Goal: Complete application form

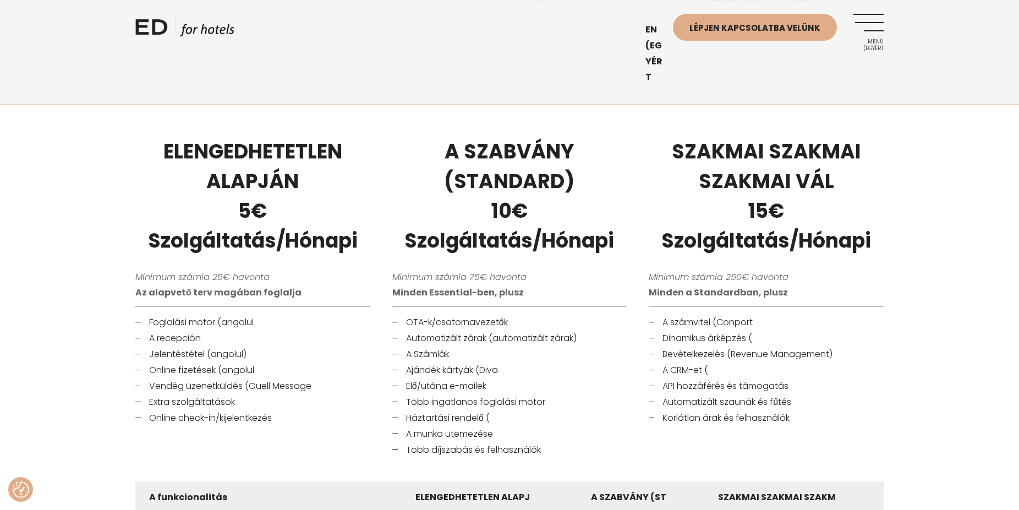
scroll to position [617, 0]
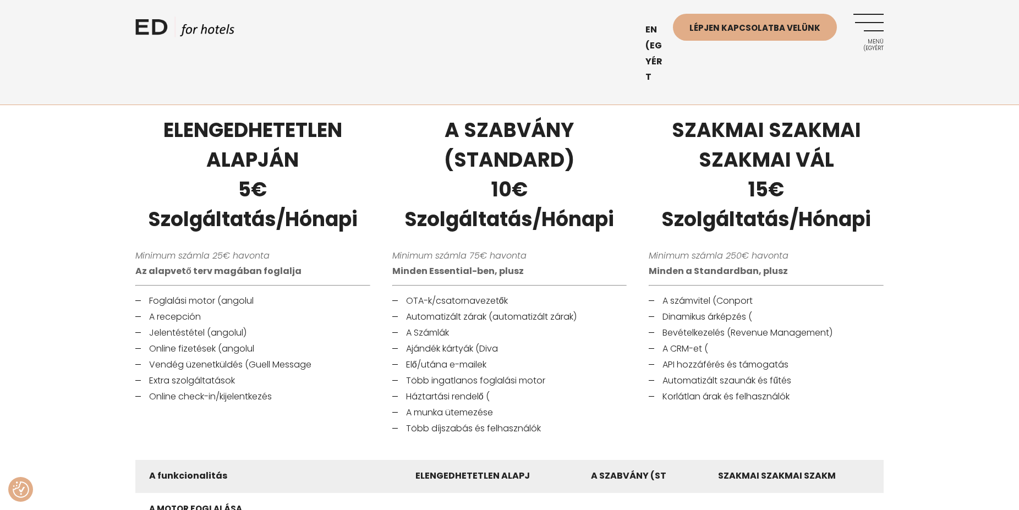
click at [45, 229] on div "ELENGEDHETETLEN ALAPJÁN 5€ Szolgáltatás/Hónapi Minimum számla 25€ havonta Az al…" at bounding box center [509, 276] width 1019 height 348
click at [43, 348] on div "ELENGEDHETETLEN ALAPJÁN 5€ Szolgáltatás/Hónapi Minimum számla 25€ havonta Az al…" at bounding box center [509, 276] width 1019 height 348
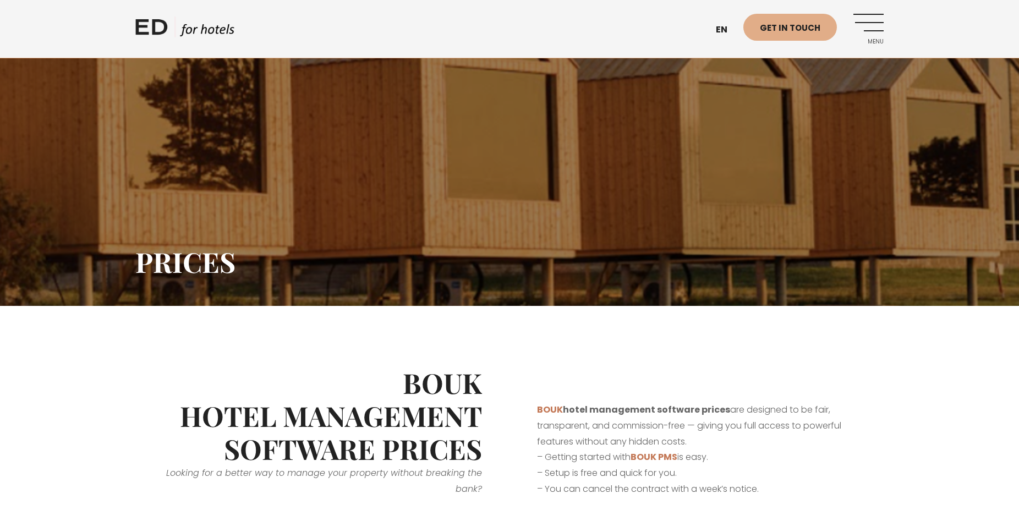
scroll to position [617, 0]
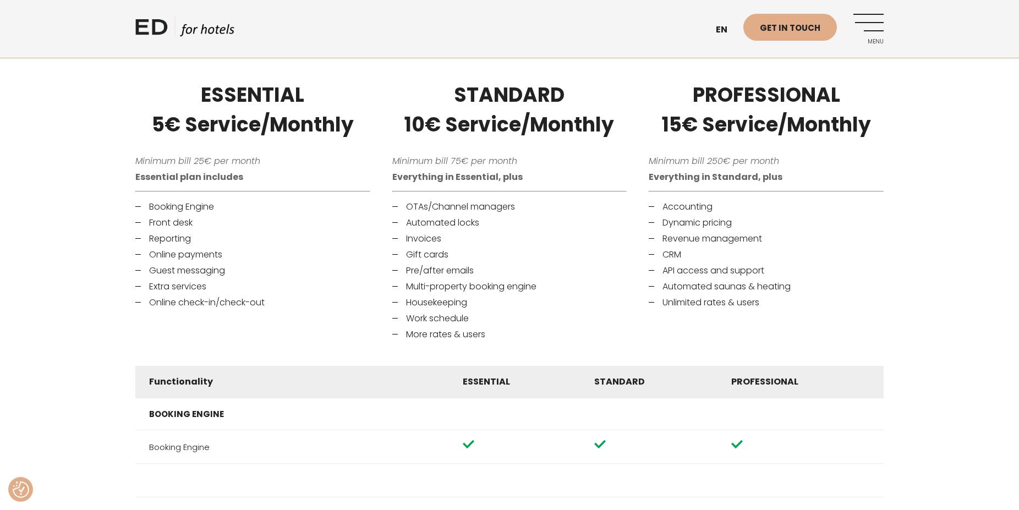
click at [475, 165] on em "Minimum bill 75€ per month" at bounding box center [454, 161] width 125 height 13
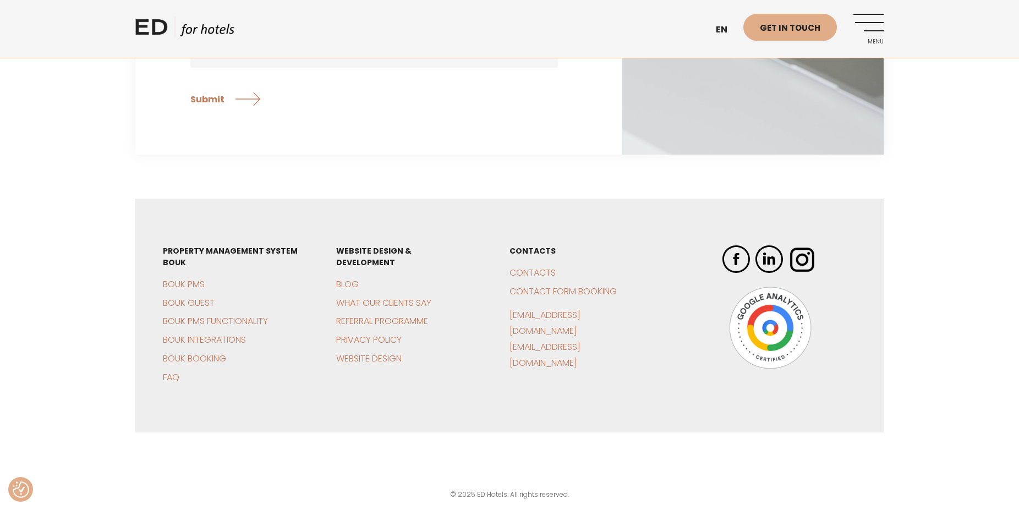
scroll to position [3034, 0]
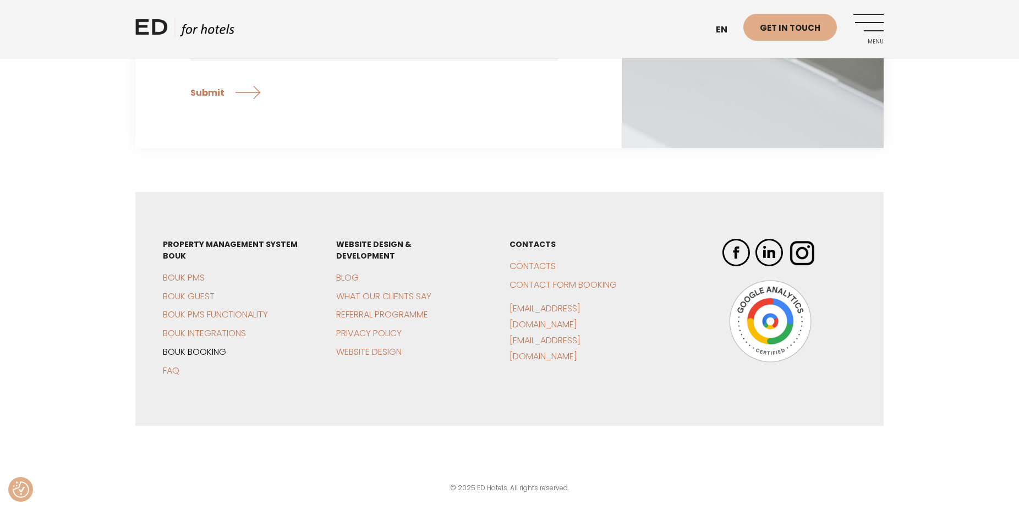
click at [183, 351] on link "BOUK Booking" at bounding box center [194, 351] width 63 height 13
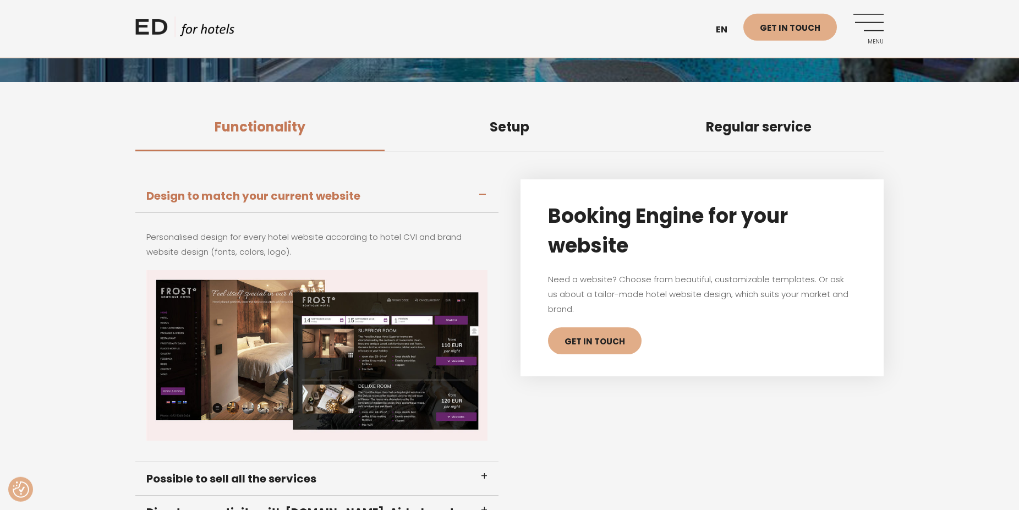
scroll to position [224, 0]
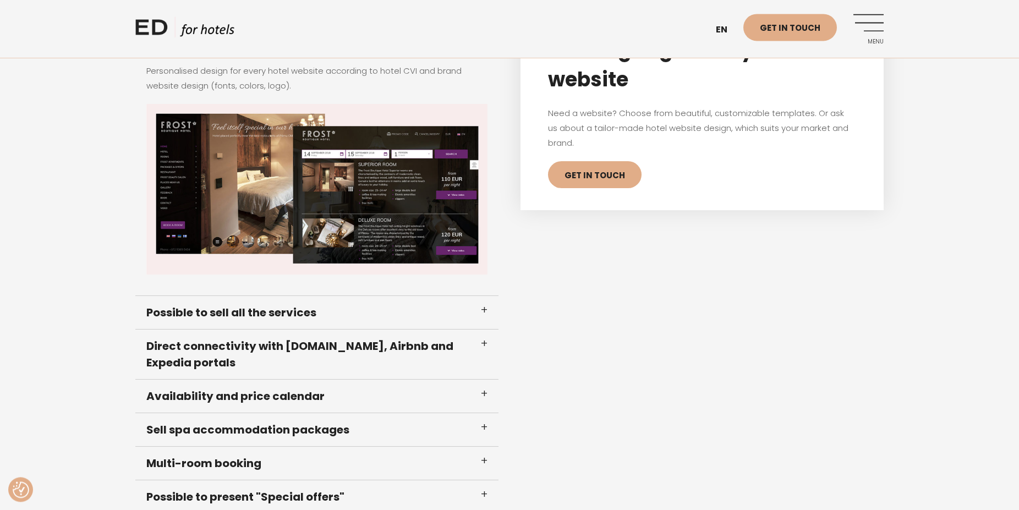
scroll to position [393, 0]
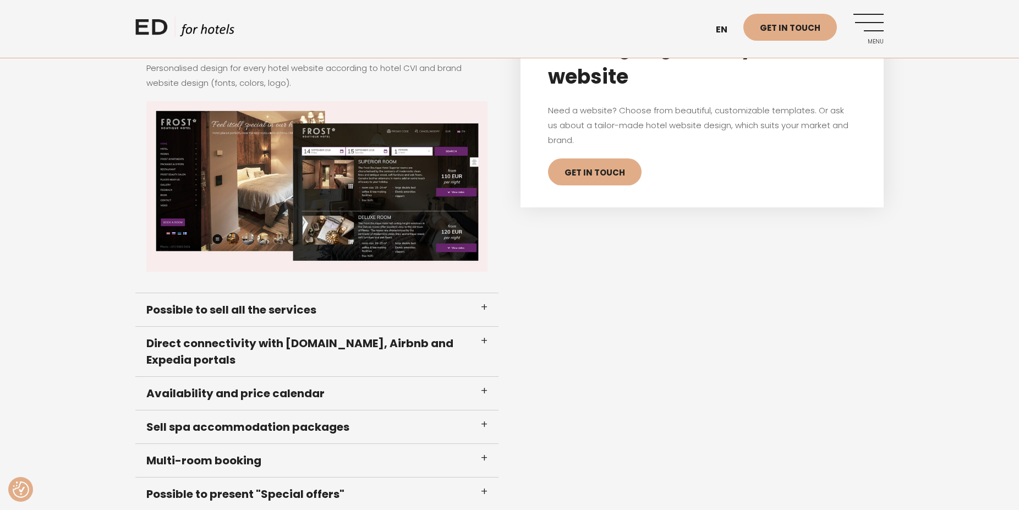
click at [484, 307] on h3 "Possible to sell all the services" at bounding box center [316, 310] width 363 height 34
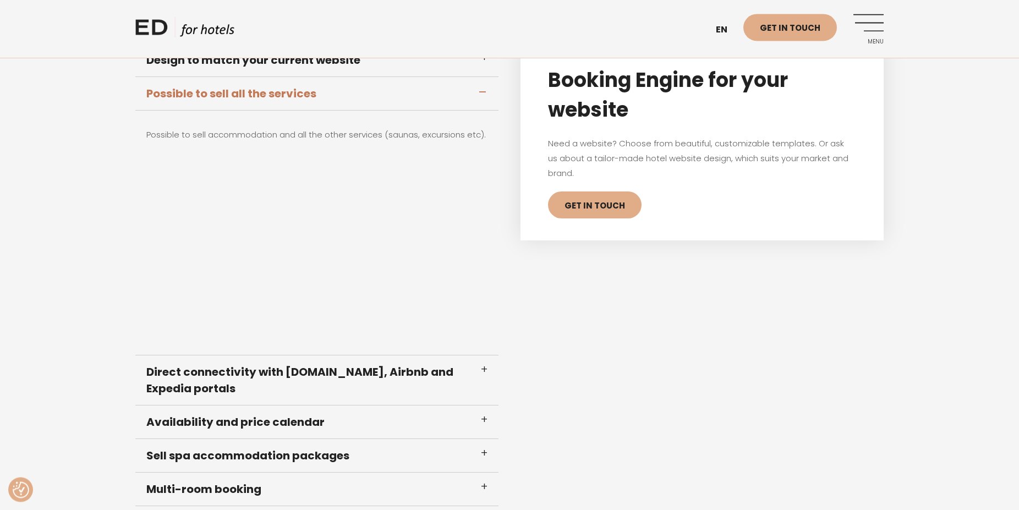
scroll to position [337, 0]
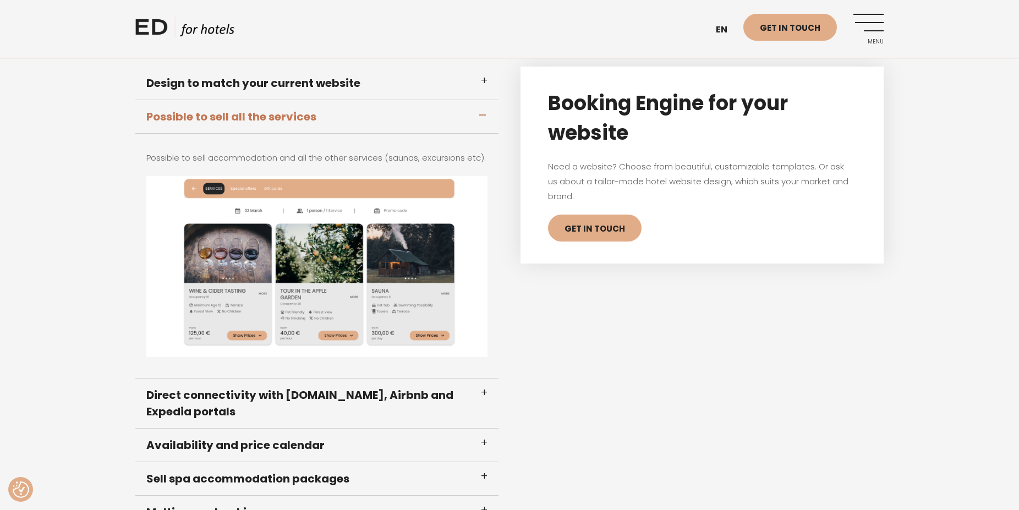
click at [480, 115] on h3 "Possible to sell all the services" at bounding box center [316, 117] width 363 height 34
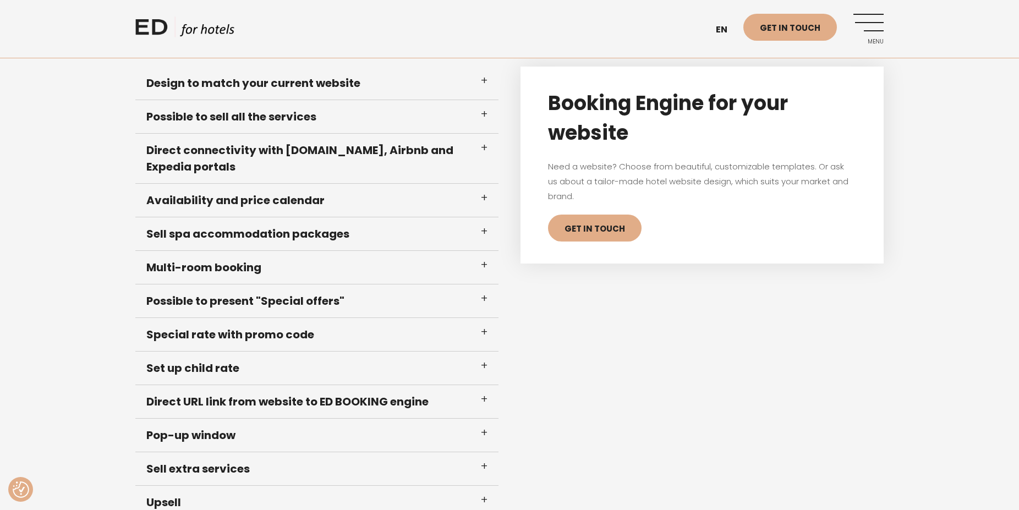
click at [485, 153] on h3 "Direct connectivity with Booking.com, Airbnb and Expedia portals" at bounding box center [316, 159] width 363 height 50
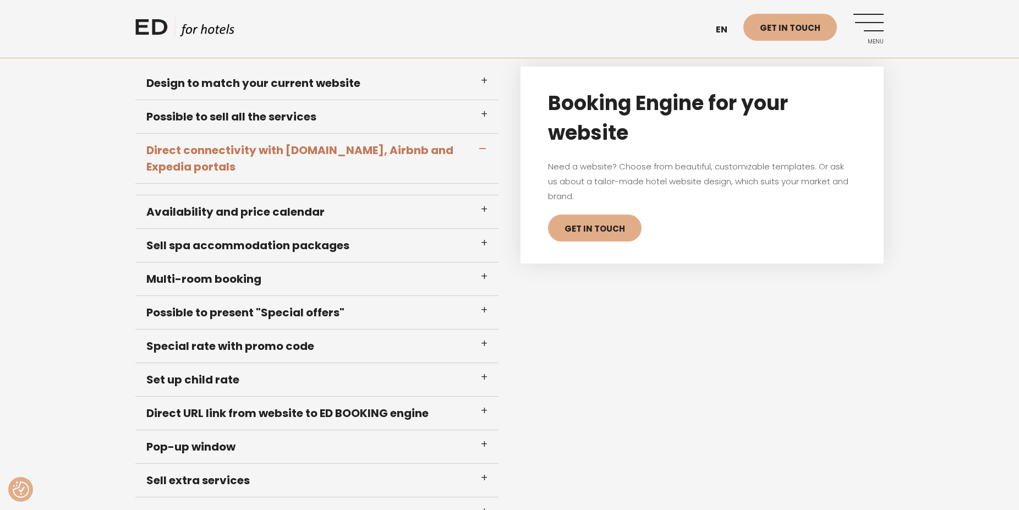
click at [486, 149] on h3 "Direct connectivity with Booking.com, Airbnb and Expedia portals" at bounding box center [316, 159] width 363 height 50
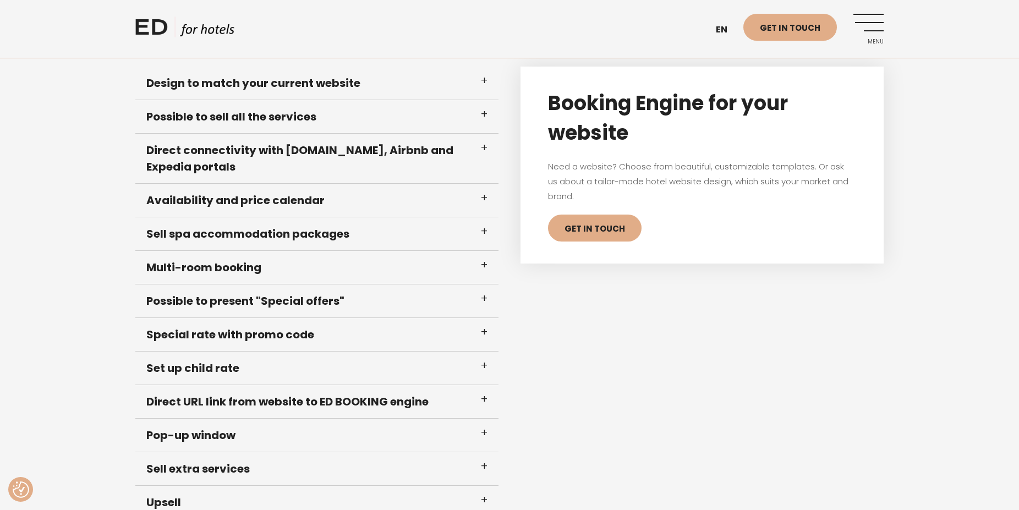
click at [485, 202] on h3 "Availability and price calendar" at bounding box center [316, 201] width 363 height 34
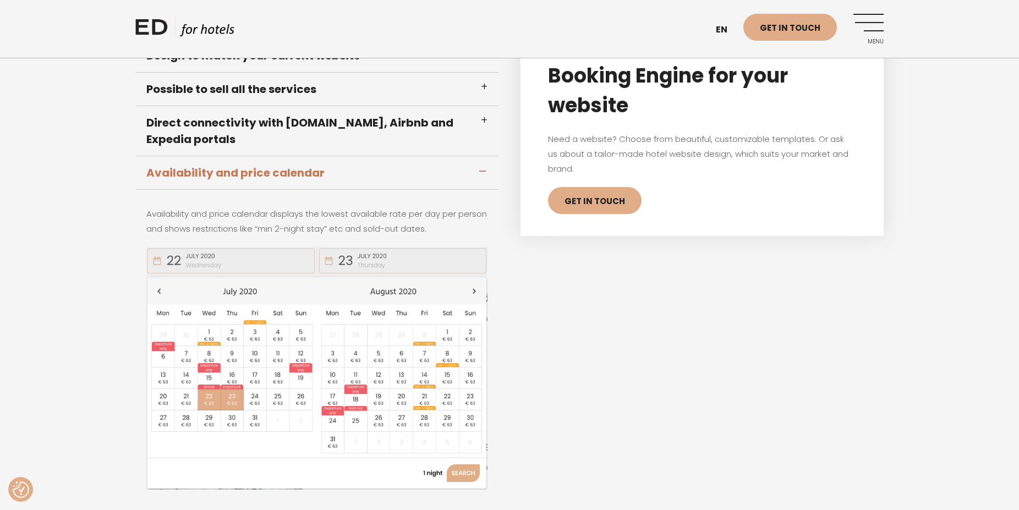
scroll to position [393, 0]
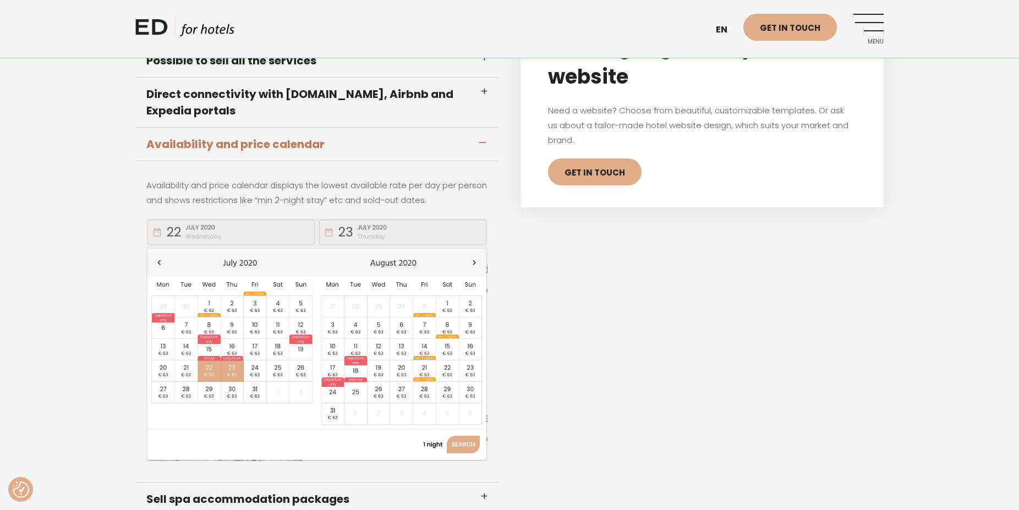
click at [485, 145] on h3 "Availability and price calendar" at bounding box center [316, 145] width 363 height 34
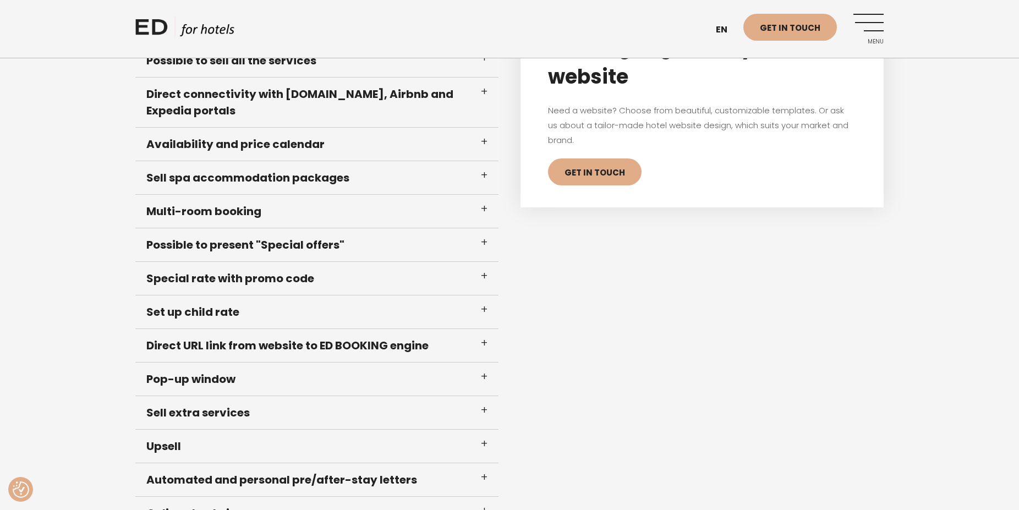
click at [485, 173] on h3 "Sell spa accommodation packages" at bounding box center [316, 178] width 363 height 34
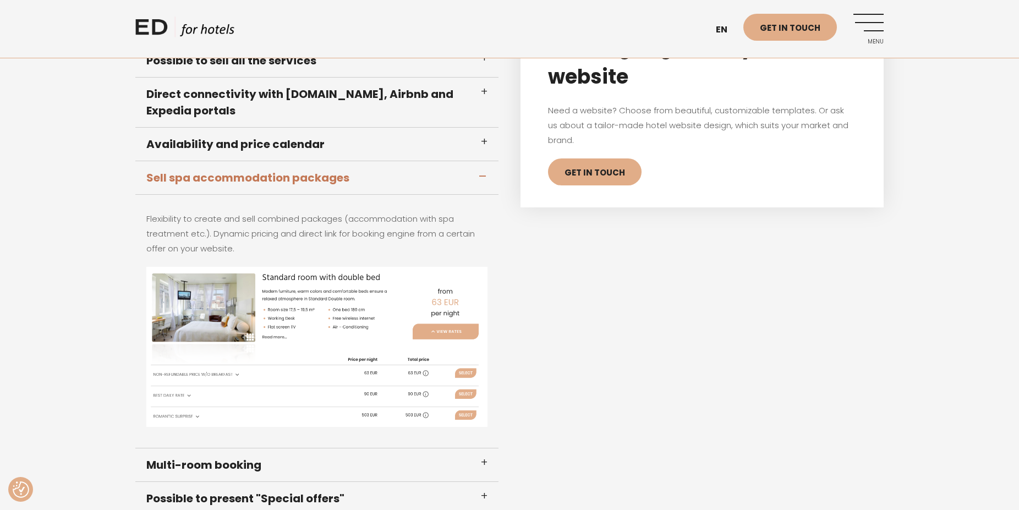
click at [485, 173] on h3 "Sell spa accommodation packages" at bounding box center [316, 178] width 363 height 34
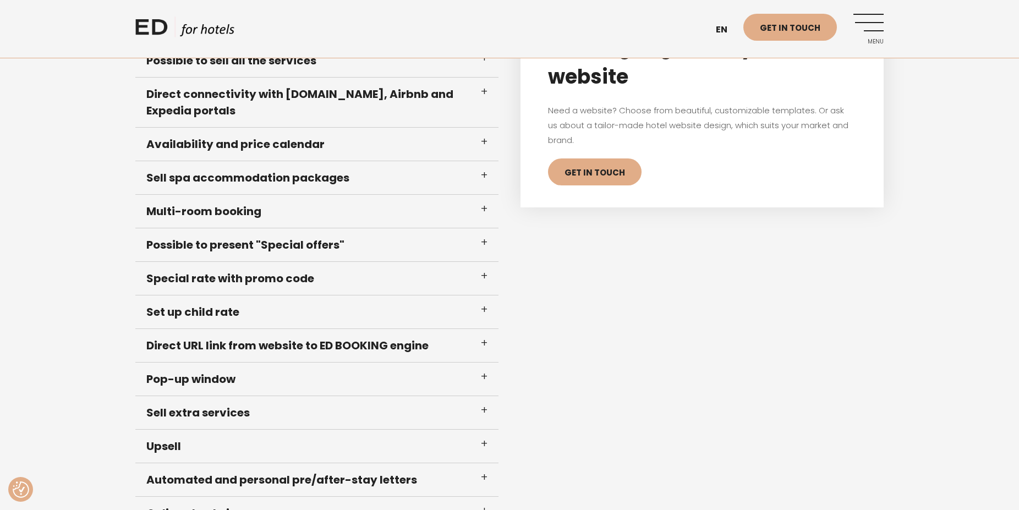
click at [486, 211] on h3 "Multi-room booking" at bounding box center [316, 212] width 363 height 34
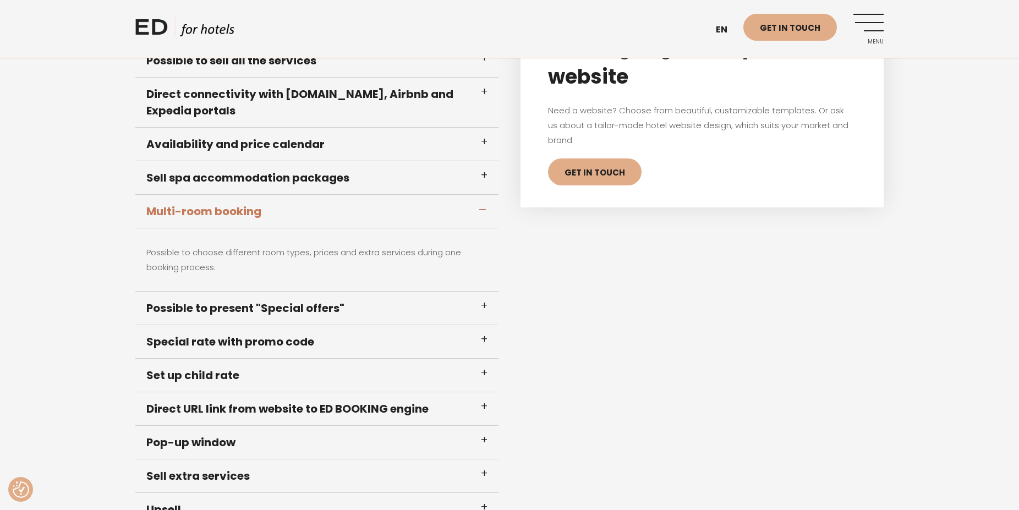
click at [483, 207] on h3 "Multi-room booking" at bounding box center [316, 212] width 363 height 34
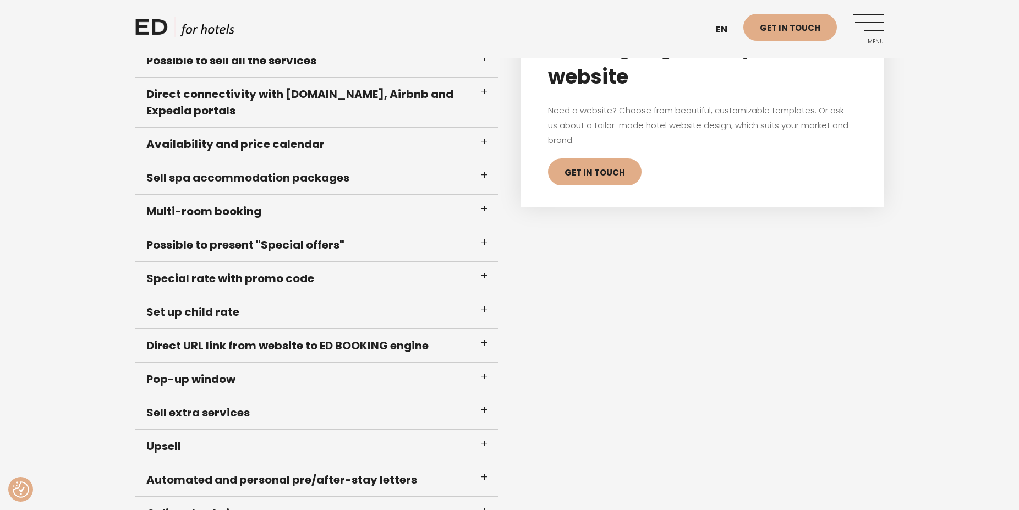
click at [486, 244] on h3 "Possible to present "Special offers"" at bounding box center [316, 245] width 363 height 34
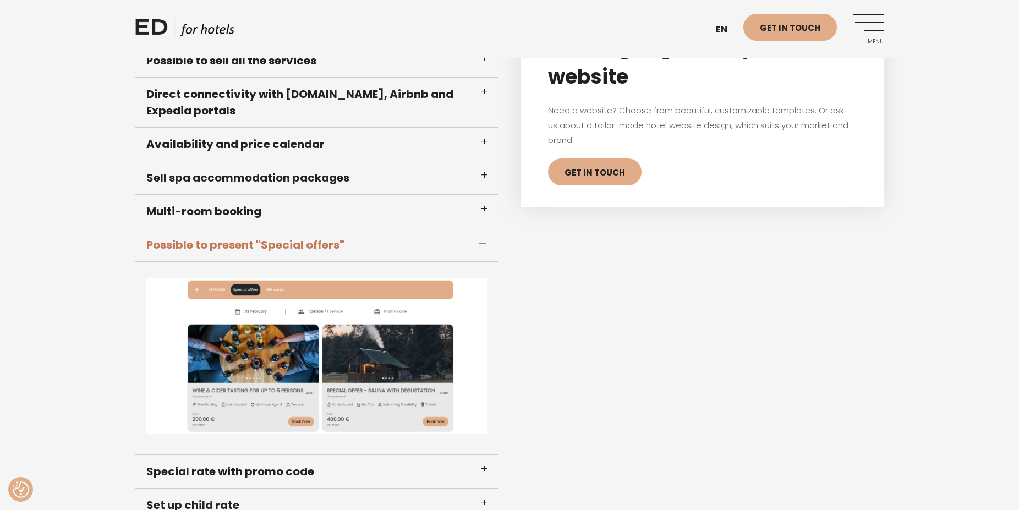
click at [482, 243] on h3 "Possible to present "Special offers"" at bounding box center [316, 245] width 363 height 34
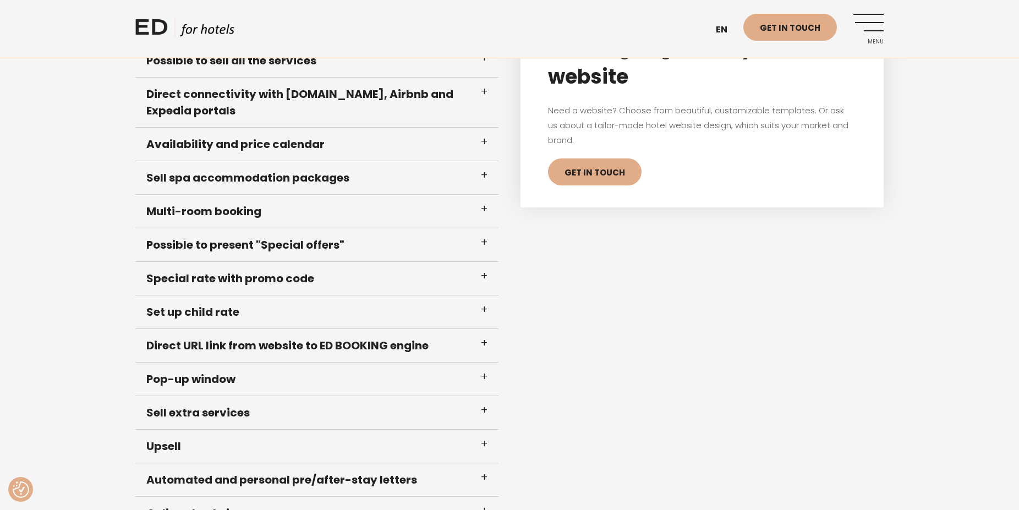
click at [481, 276] on h3 "Special rate with promo code" at bounding box center [316, 279] width 363 height 34
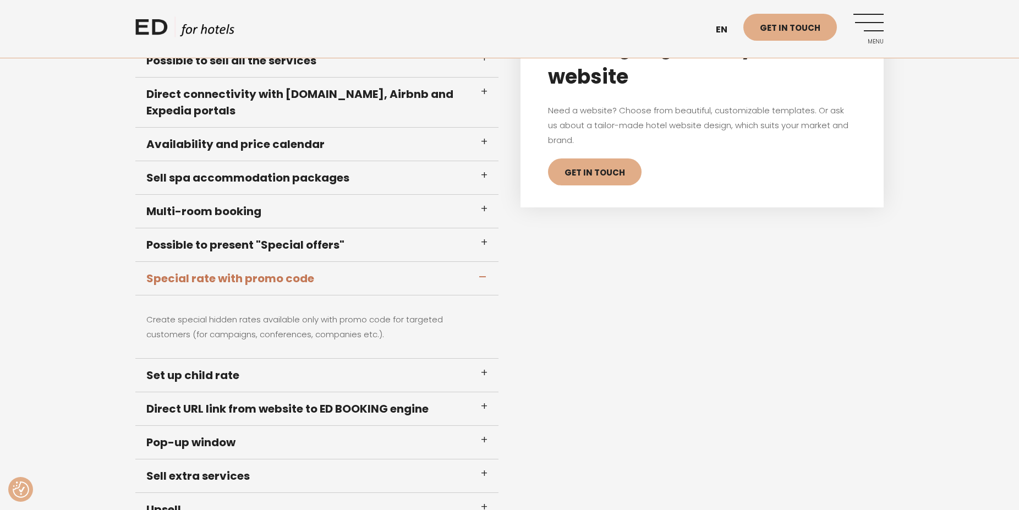
click at [481, 276] on h3 "Special rate with promo code" at bounding box center [316, 279] width 363 height 34
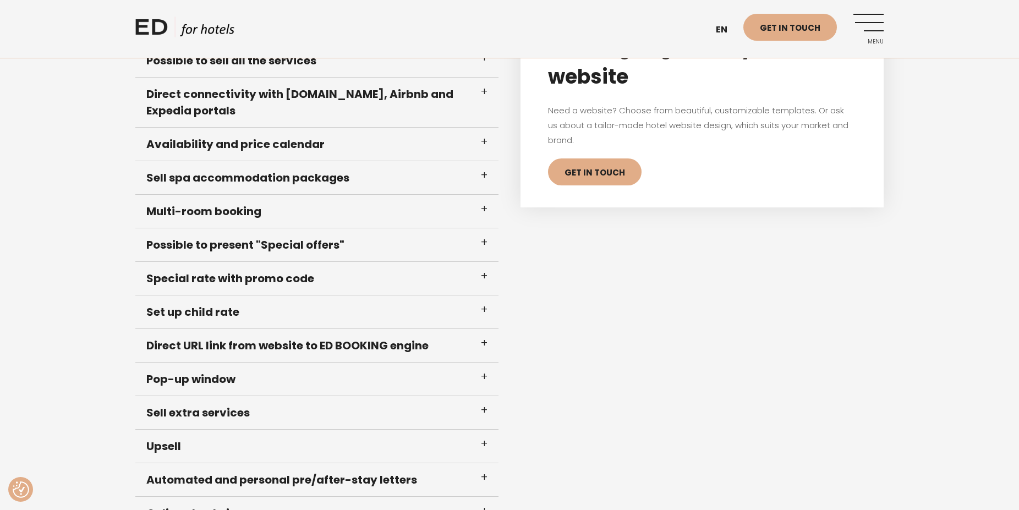
click at [482, 303] on h3 "Set up child rate" at bounding box center [316, 312] width 363 height 34
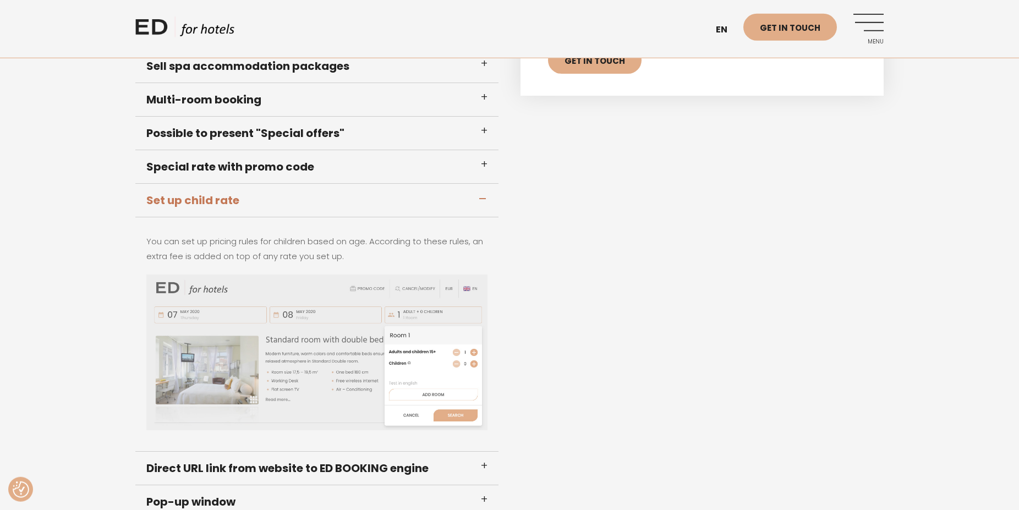
scroll to position [505, 0]
click at [389, 240] on p "You can set up pricing rules for children based on age. According to these rule…" at bounding box center [316, 248] width 341 height 30
click at [339, 243] on p "You can set up pricing rules for children based on age. According to these rule…" at bounding box center [316, 248] width 341 height 30
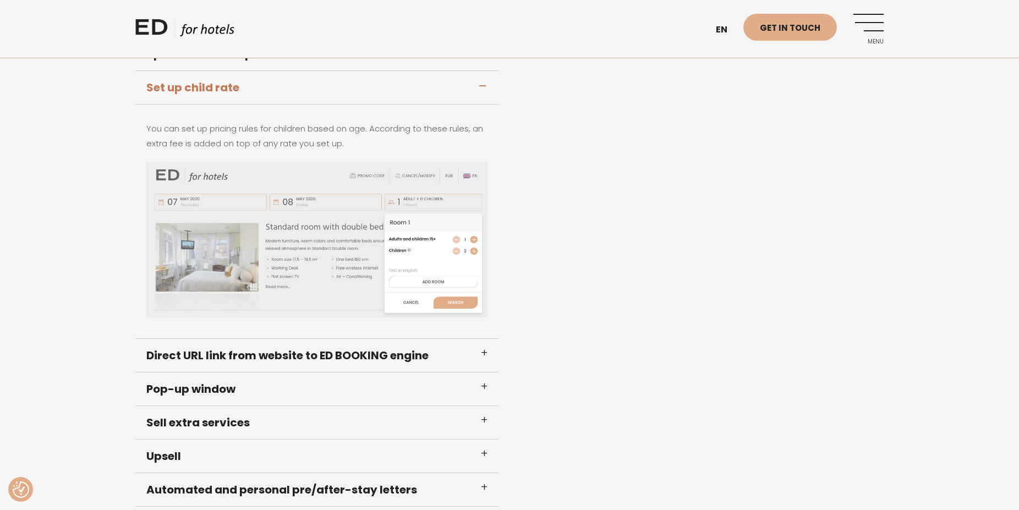
scroll to position [673, 0]
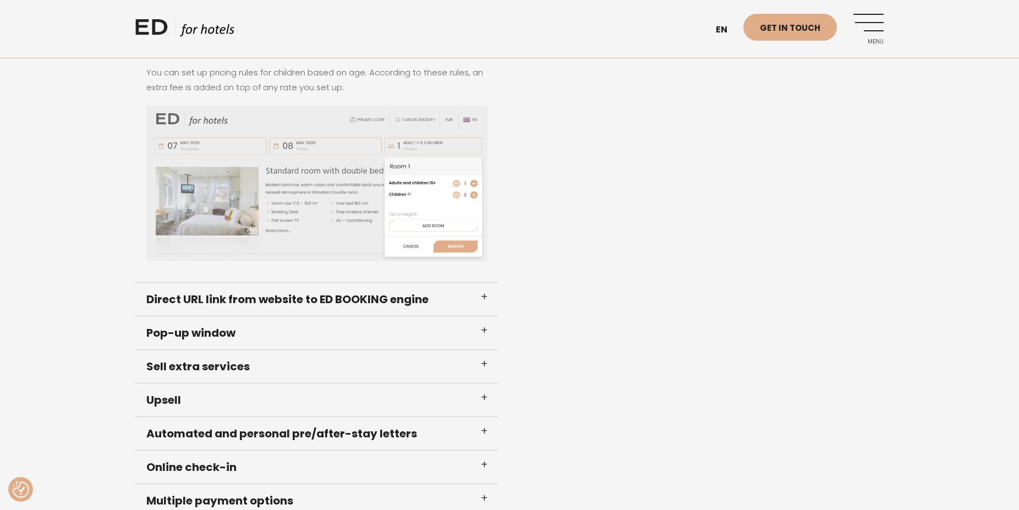
click at [481, 296] on h3 "Direct URL link from website to ED BOOKING engine" at bounding box center [316, 300] width 363 height 34
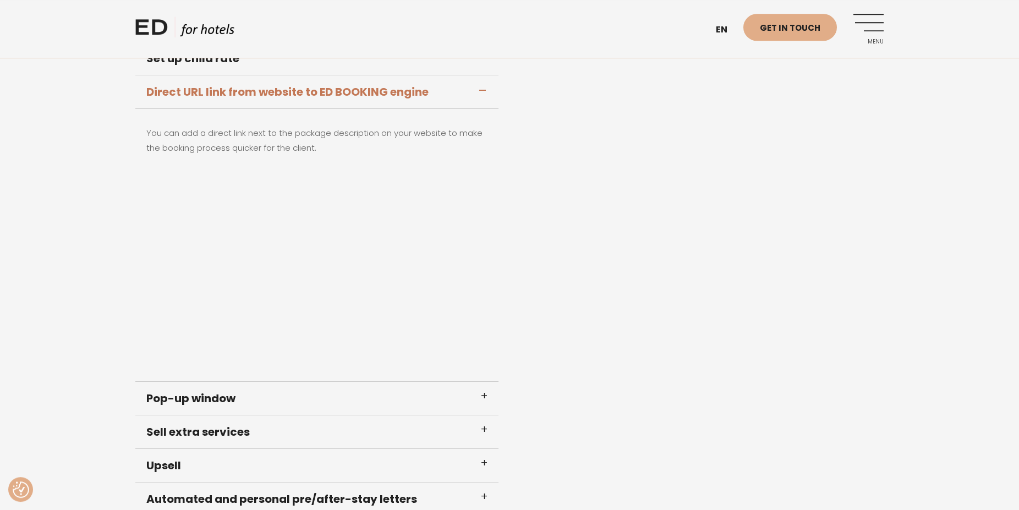
scroll to position [617, 0]
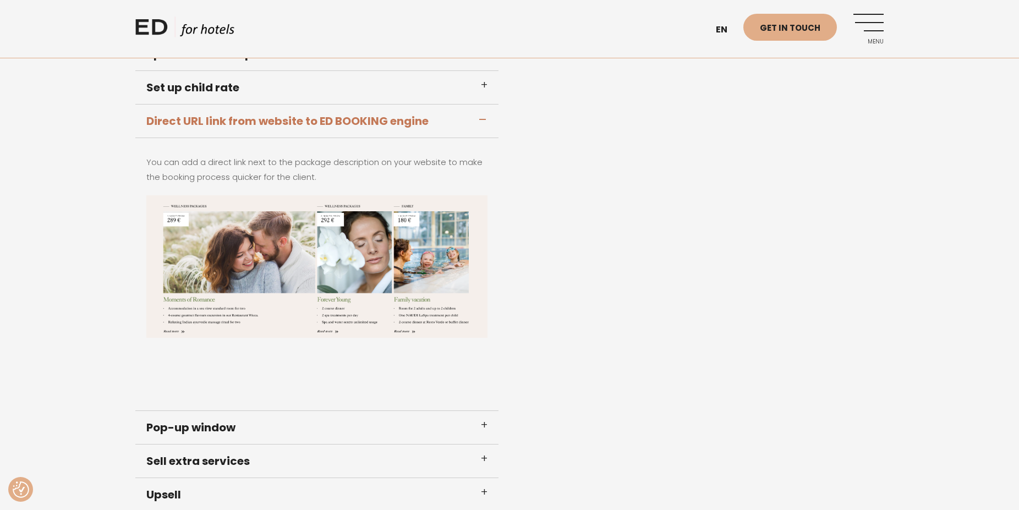
click at [657, 247] on div "Booking Engine for your website Need a website? Choose from beautiful, customiz…" at bounding box center [701, 249] width 385 height 927
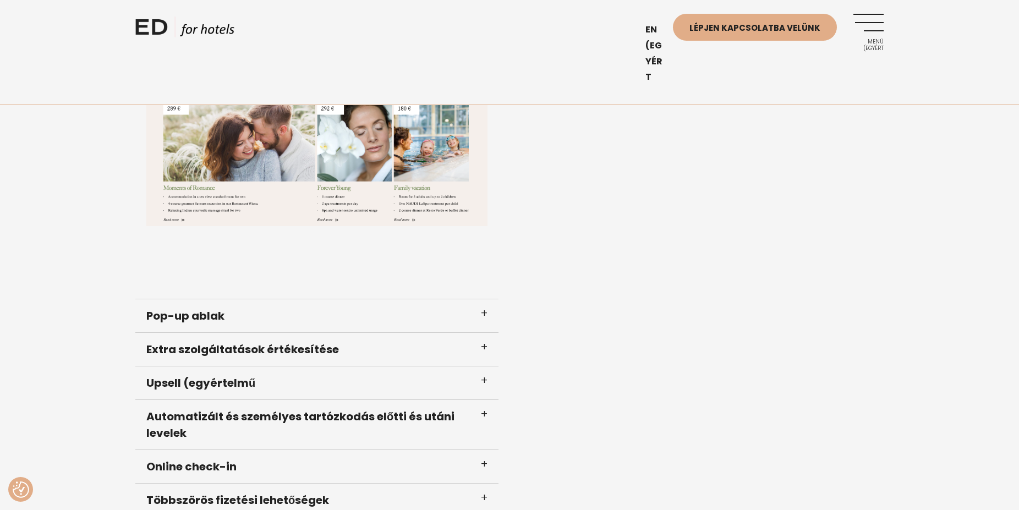
scroll to position [729, 0]
click at [222, 317] on h3 "Pop-up ablak" at bounding box center [316, 316] width 363 height 34
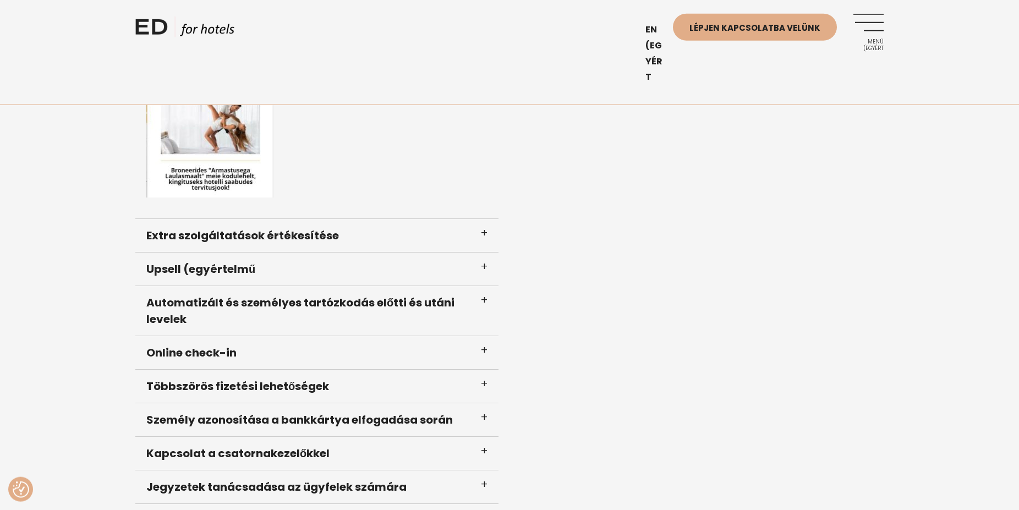
scroll to position [842, 0]
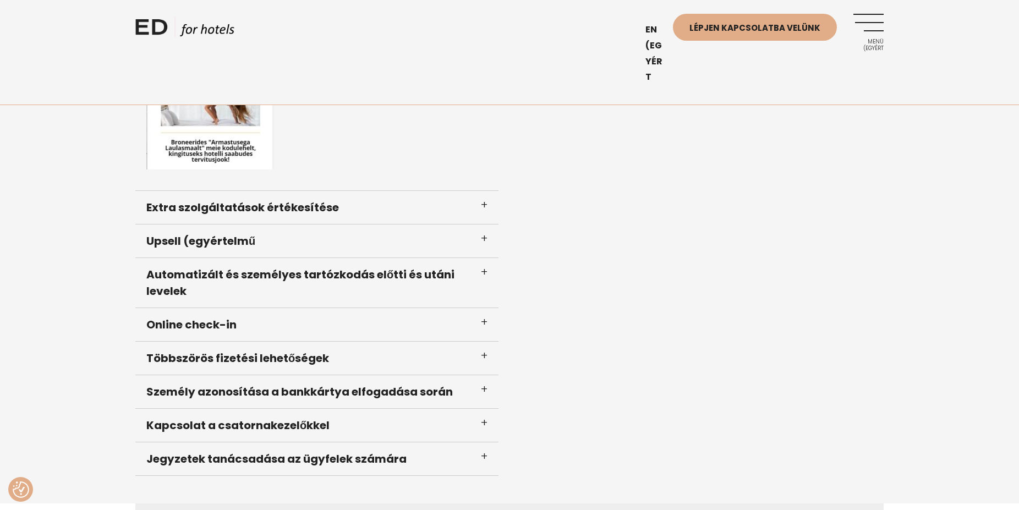
click at [316, 212] on h3 "Extra szolgáltatások értékesítése" at bounding box center [316, 208] width 363 height 34
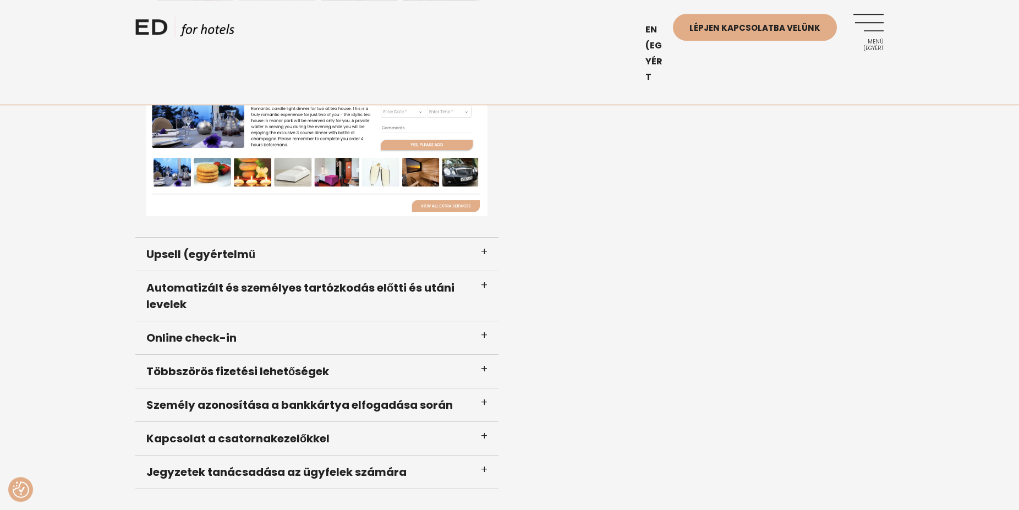
scroll to position [964, 0]
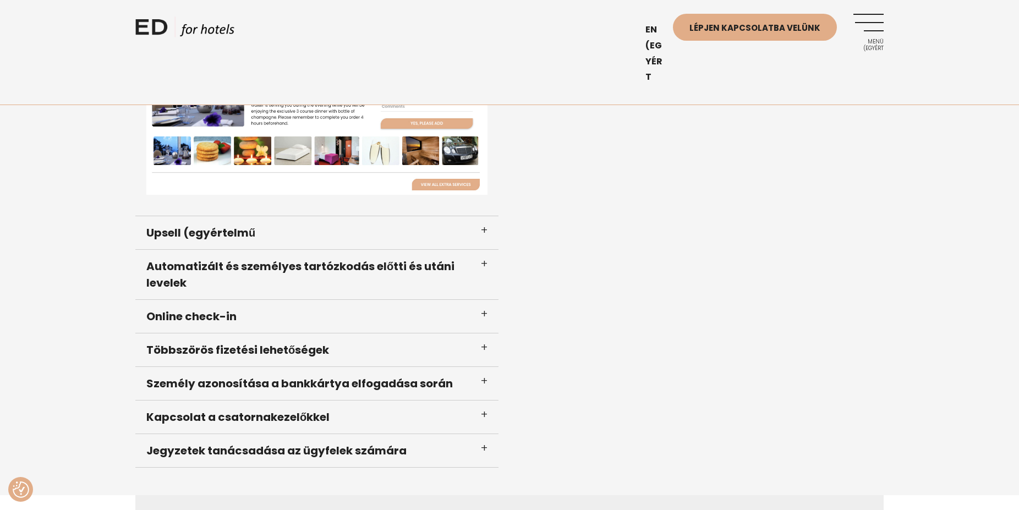
click at [262, 235] on h3 "Upsell (egyértelmű" at bounding box center [316, 233] width 363 height 34
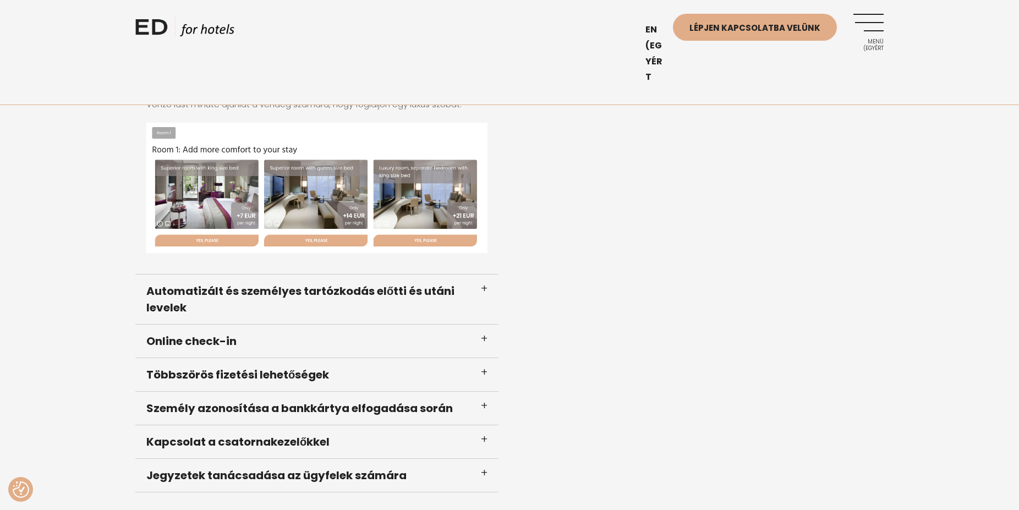
scroll to position [832, 0]
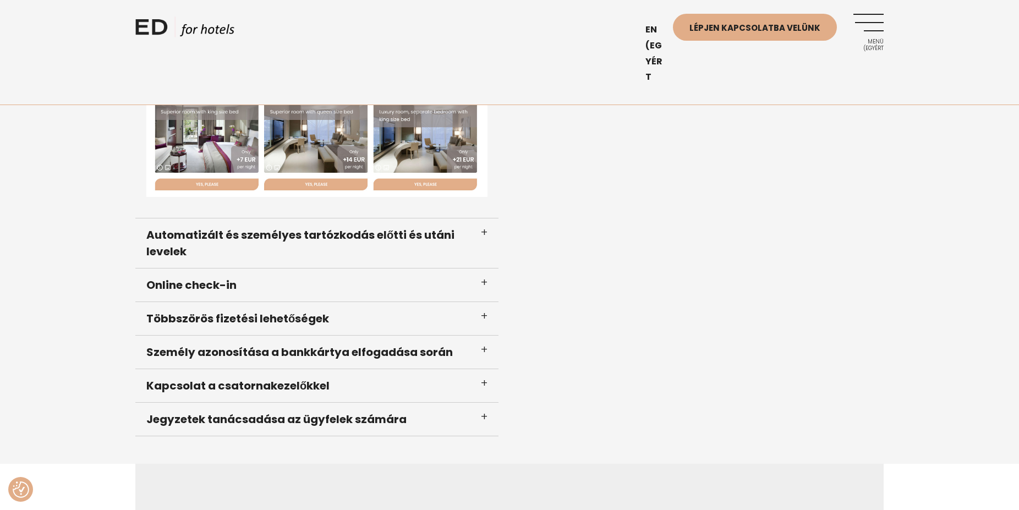
click at [268, 318] on h3 "Többszörös fizetési lehetőségek" at bounding box center [316, 319] width 363 height 34
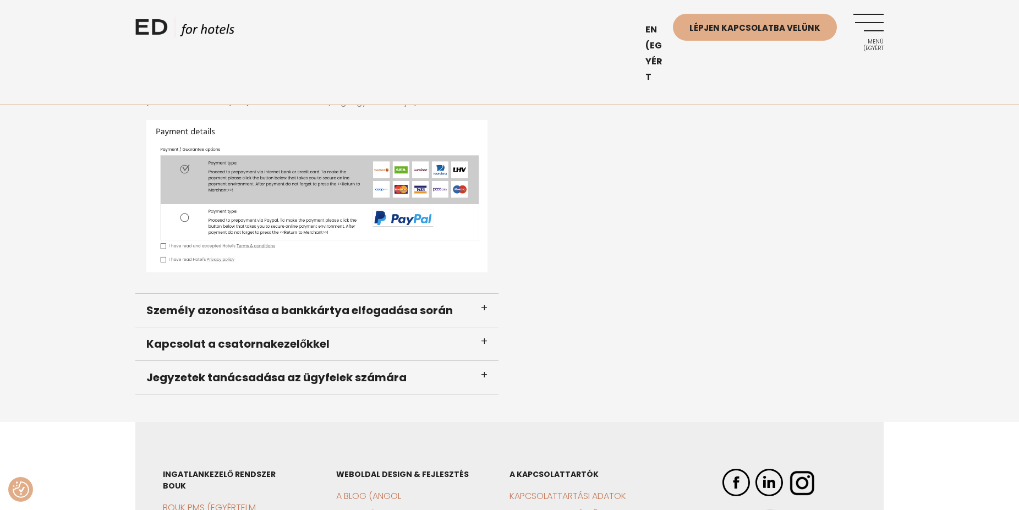
scroll to position [944, 0]
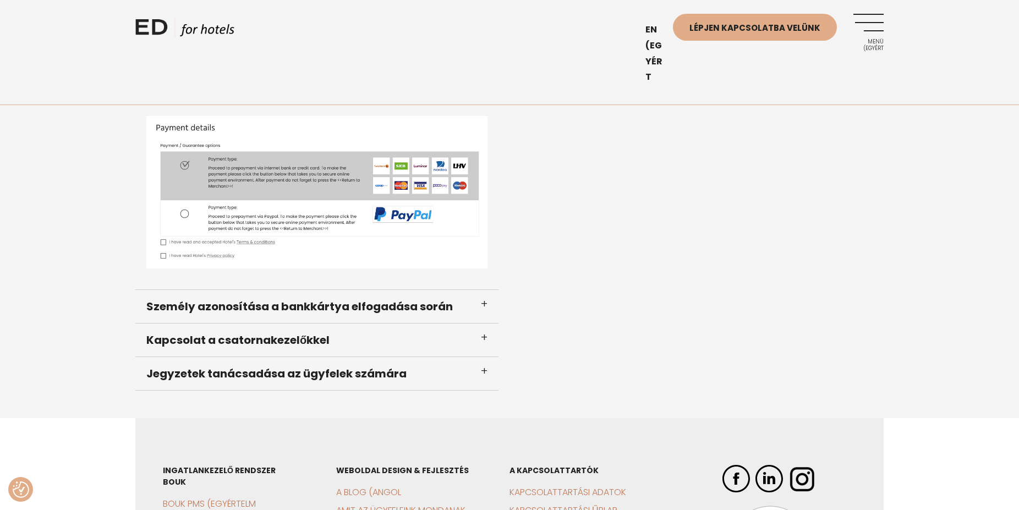
click at [274, 307] on h3 "Személy azonosítása a bankkártya elfogadása során" at bounding box center [316, 307] width 363 height 34
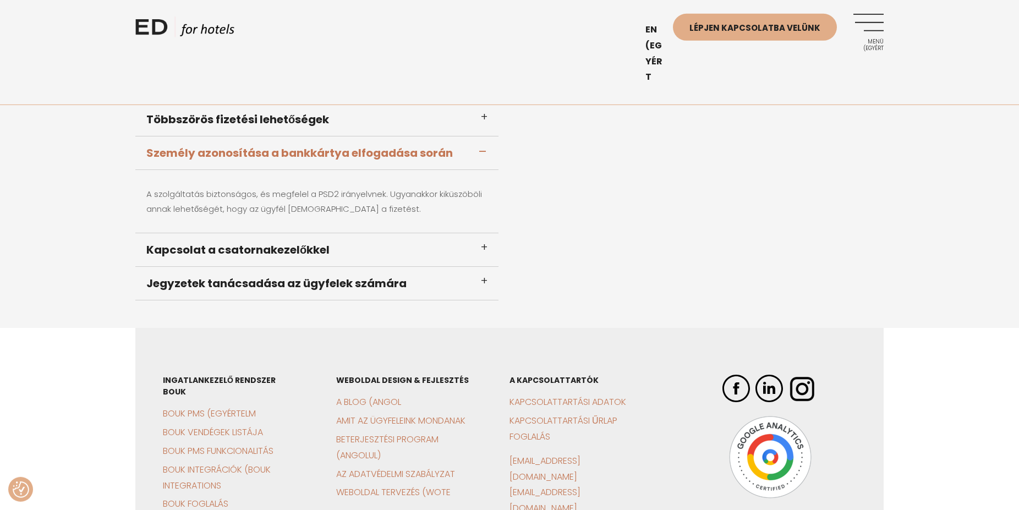
scroll to position [832, 0]
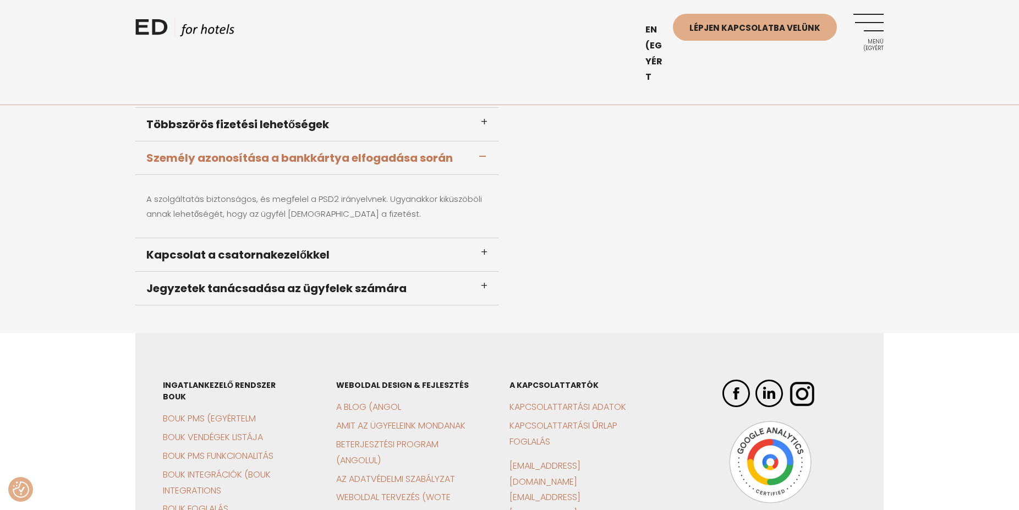
click at [269, 257] on h3 "Kapcsolat a csatornakezelőkkel" at bounding box center [316, 255] width 363 height 34
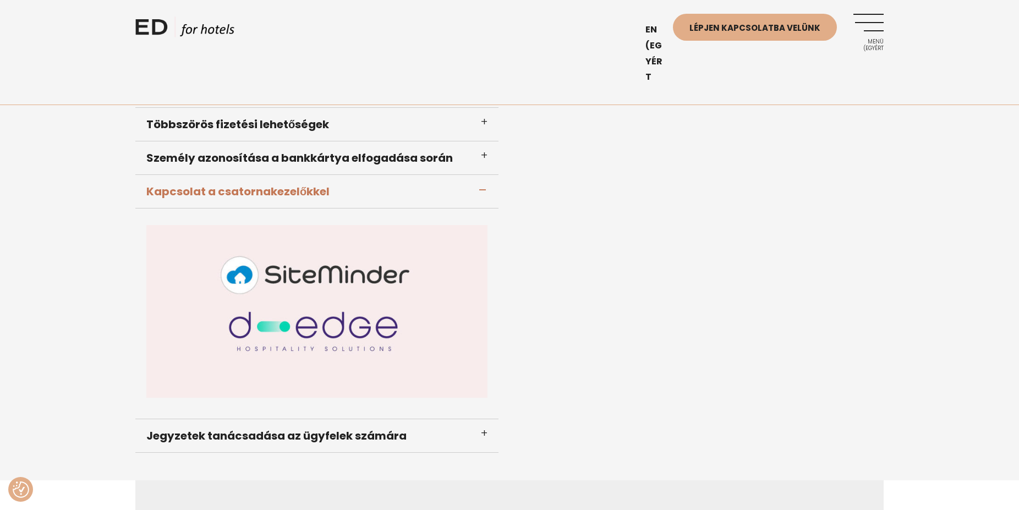
click at [290, 192] on h3 "Kapcsolat a csatornakezelőkkel" at bounding box center [316, 192] width 363 height 34
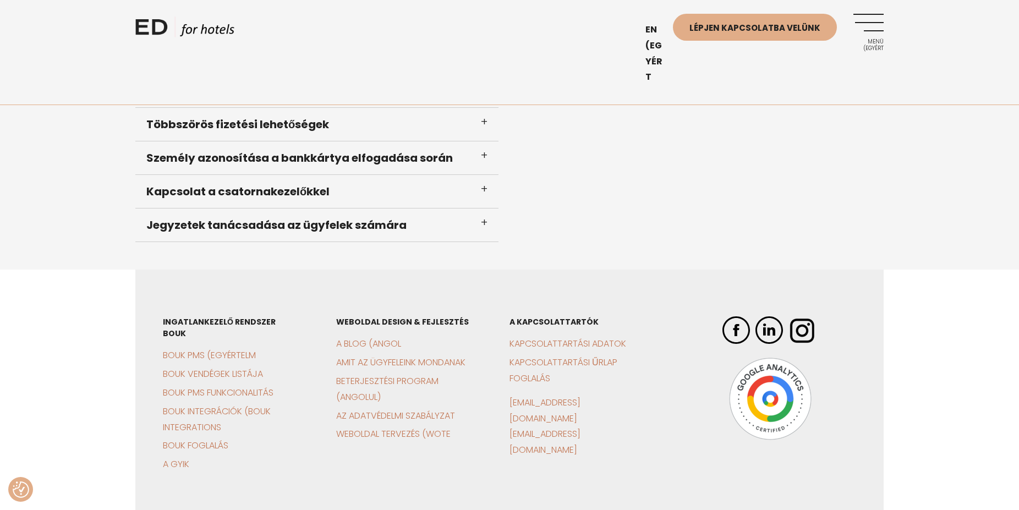
click at [288, 229] on h3 "Jegyzetek tanácsadása az ügyfelek számára" at bounding box center [316, 225] width 363 height 34
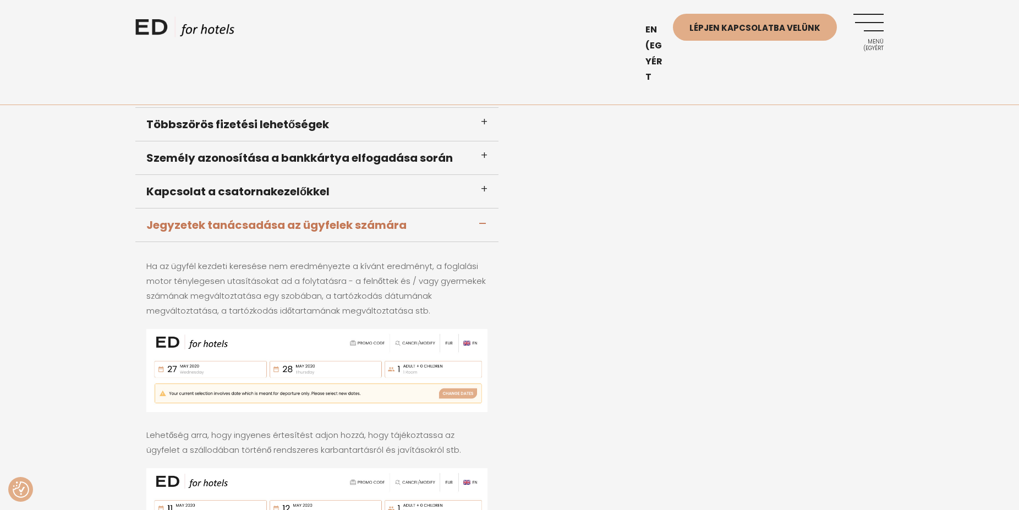
click at [288, 229] on h3 "Jegyzetek tanácsadása az ügyfelek számára" at bounding box center [316, 225] width 363 height 34
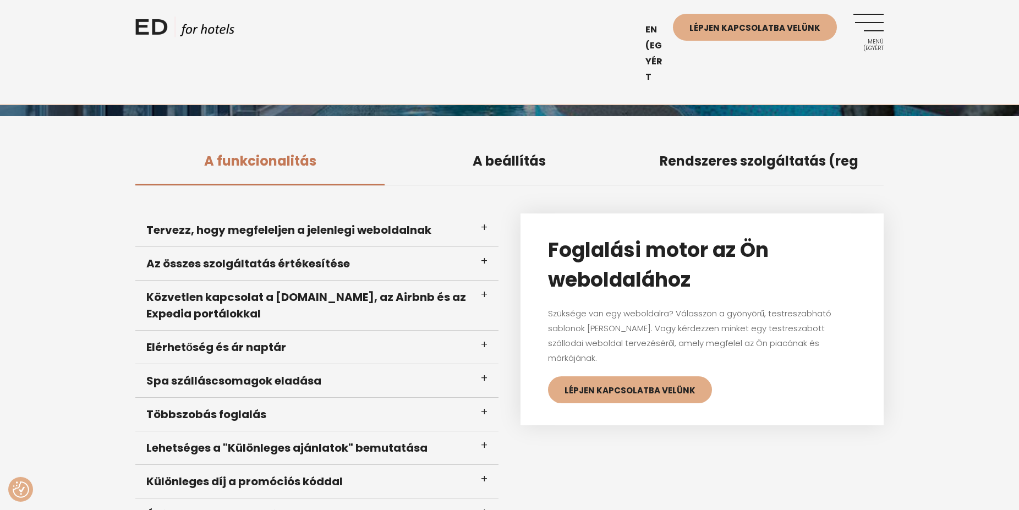
scroll to position [0, 0]
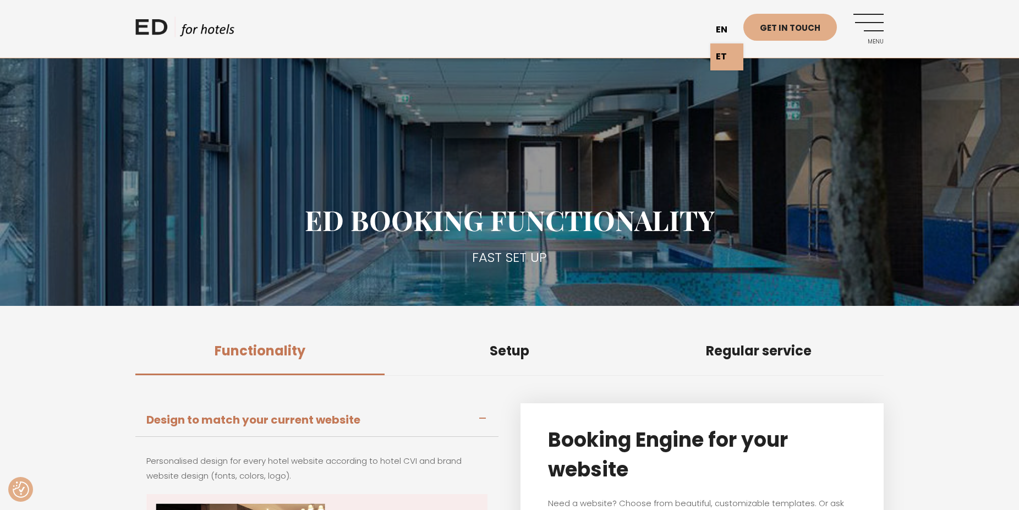
click at [722, 27] on link "en" at bounding box center [726, 30] width 33 height 27
click at [725, 32] on link "en" at bounding box center [726, 30] width 33 height 27
click at [719, 62] on link "ET" at bounding box center [726, 56] width 33 height 27
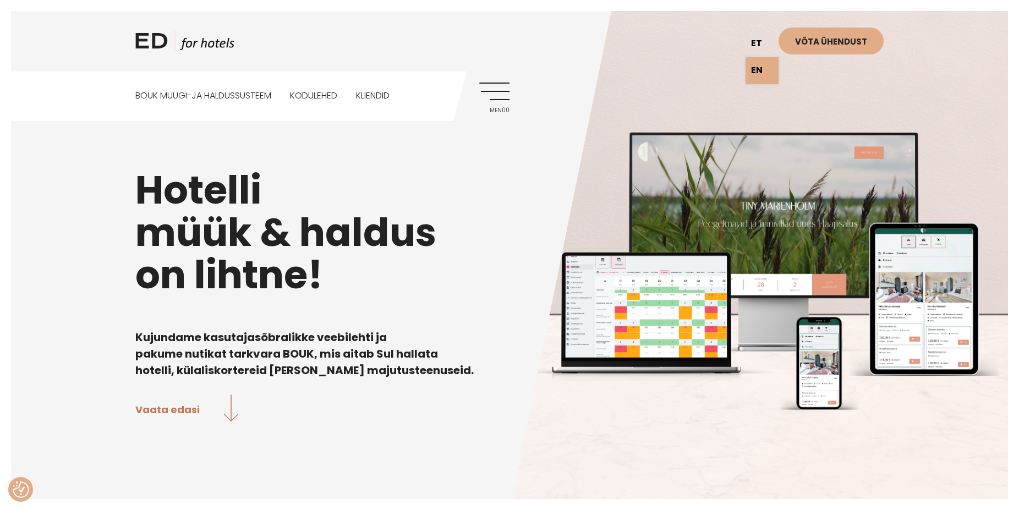
click at [762, 43] on link "et" at bounding box center [761, 43] width 33 height 27
click at [757, 75] on link "EN" at bounding box center [761, 70] width 33 height 27
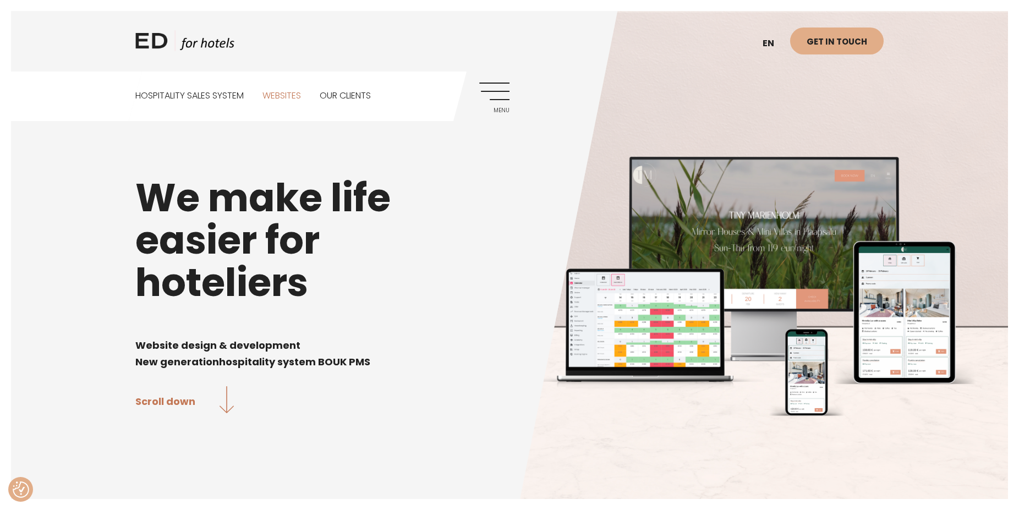
click at [289, 94] on link "Websites" at bounding box center [281, 96] width 39 height 49
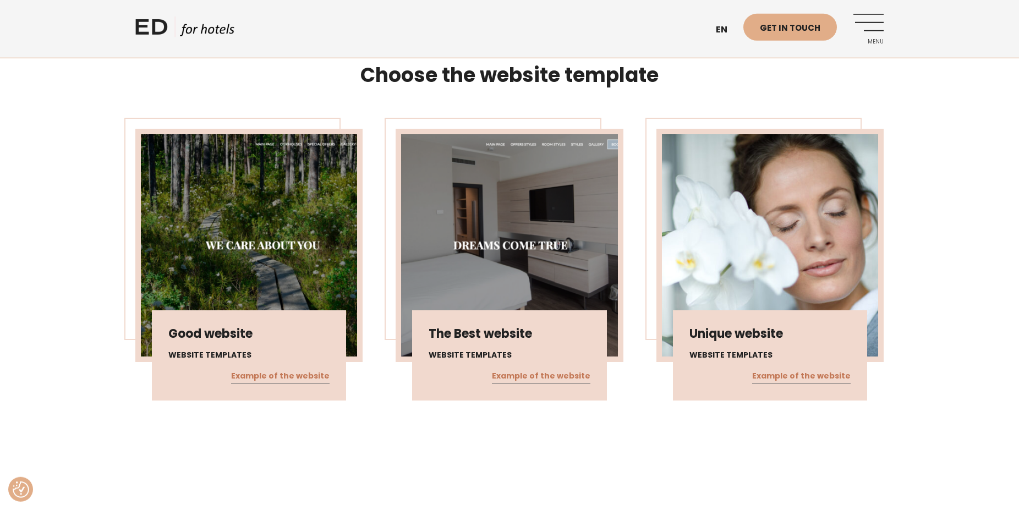
scroll to position [617, 0]
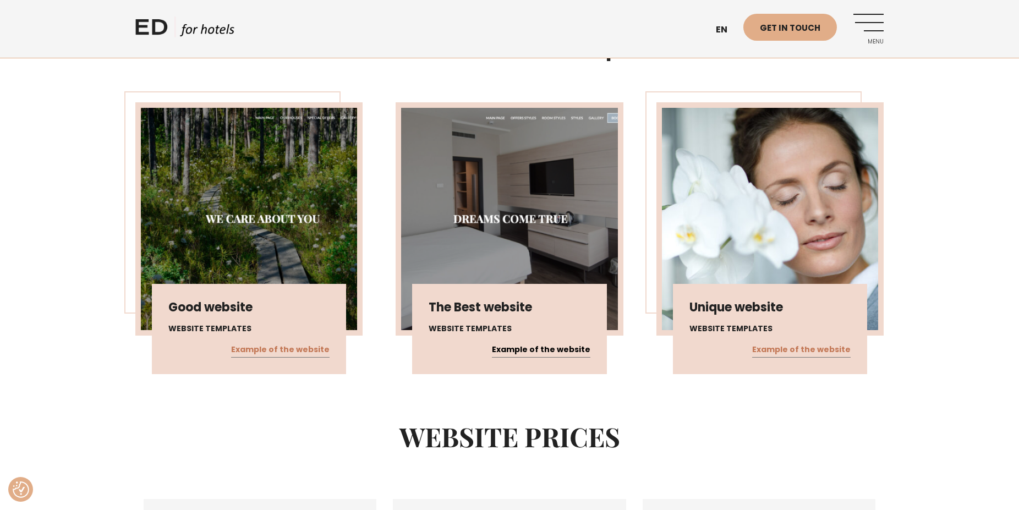
click at [521, 343] on link "Example of the website" at bounding box center [541, 350] width 98 height 14
click at [874, 25] on link "Menu" at bounding box center [868, 29] width 30 height 30
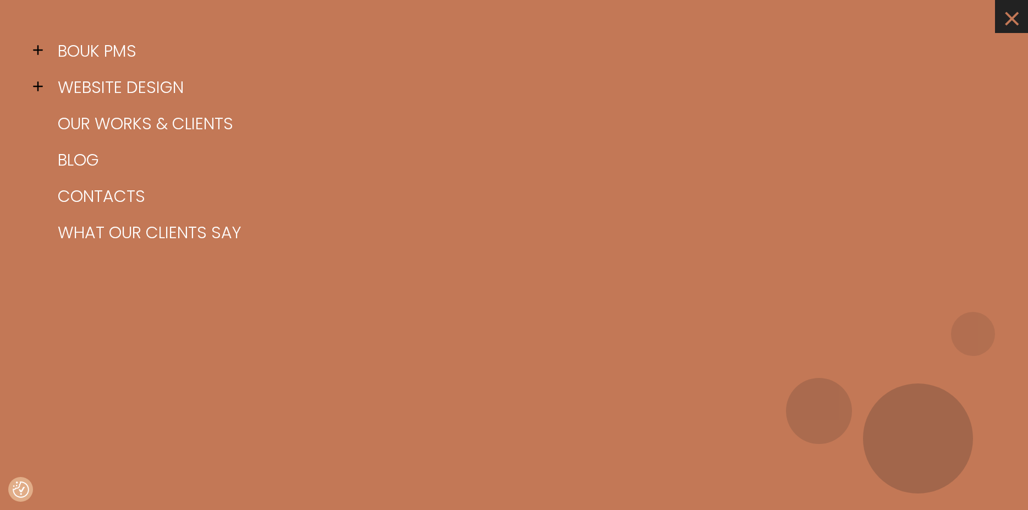
click at [1011, 19] on link "×" at bounding box center [1011, 16] width 33 height 33
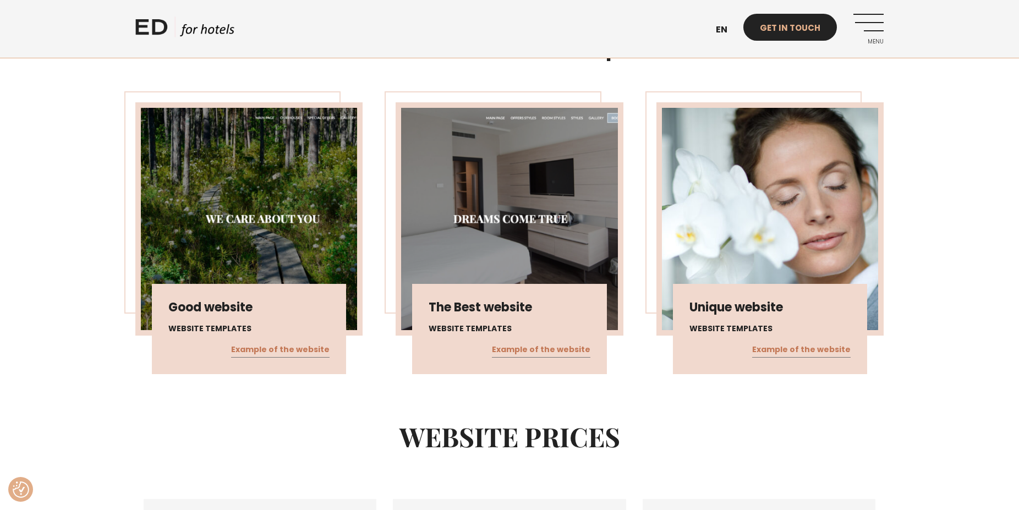
click at [811, 25] on link "Get in touch" at bounding box center [790, 27] width 94 height 27
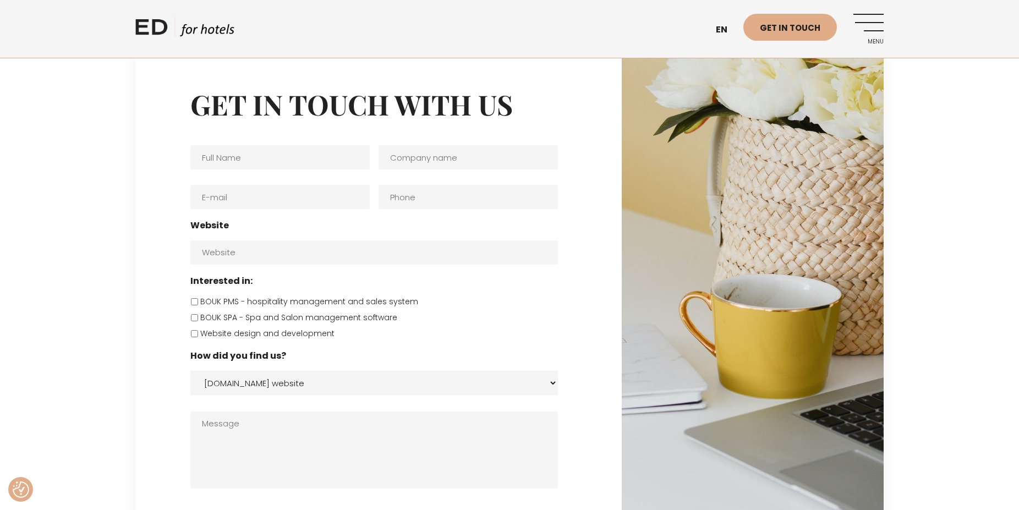
click at [883, 26] on link "Menu" at bounding box center [868, 29] width 30 height 30
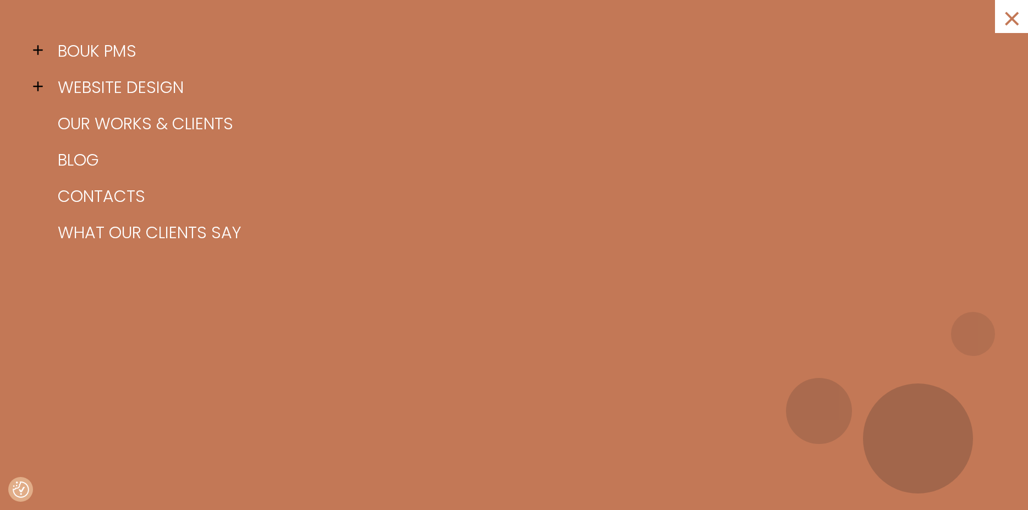
click at [37, 52] on span at bounding box center [41, 50] width 17 height 17
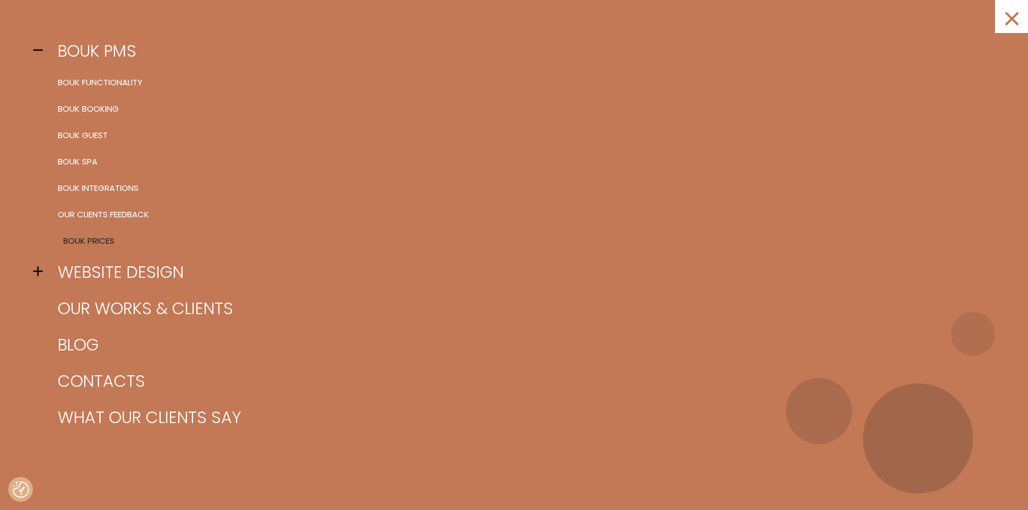
click at [90, 238] on link "BOUK Prices" at bounding box center [527, 241] width 945 height 26
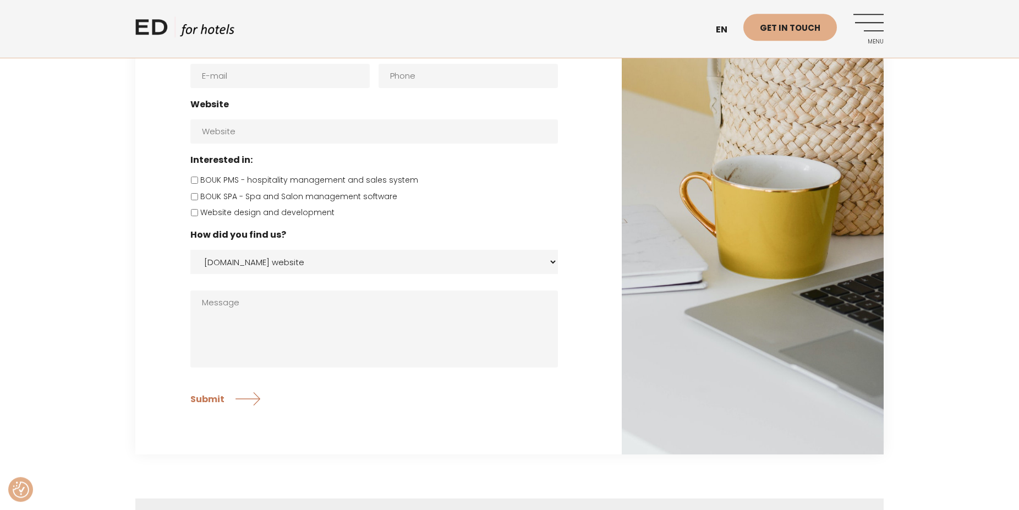
scroll to position [2749, 0]
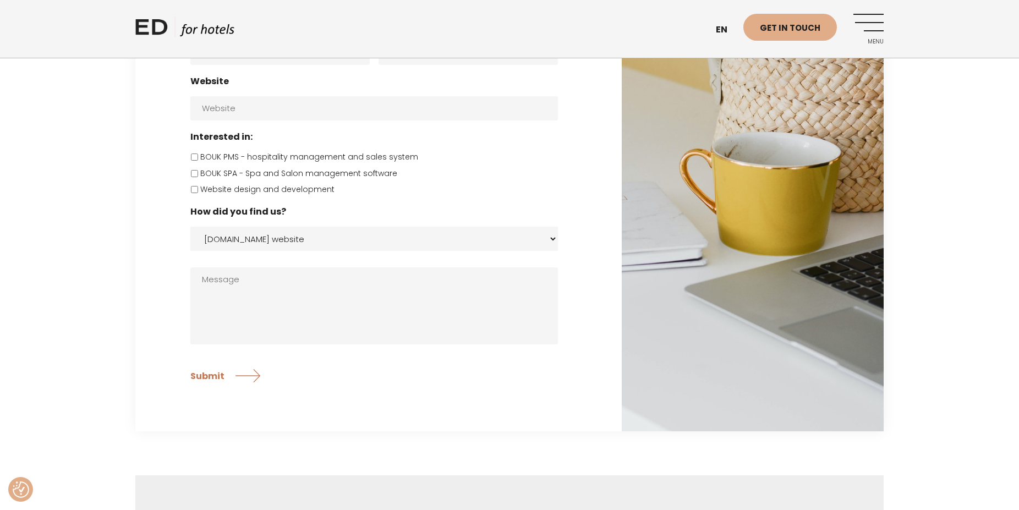
click at [190, 227] on select "[DOMAIN_NAME] website Facebook Instagram Google search Direct e-mail Other" at bounding box center [373, 239] width 367 height 24
click at [514, 241] on select "[DOMAIN_NAME] website Facebook Instagram Google search Direct e-mail Other" at bounding box center [373, 239] width 367 height 24
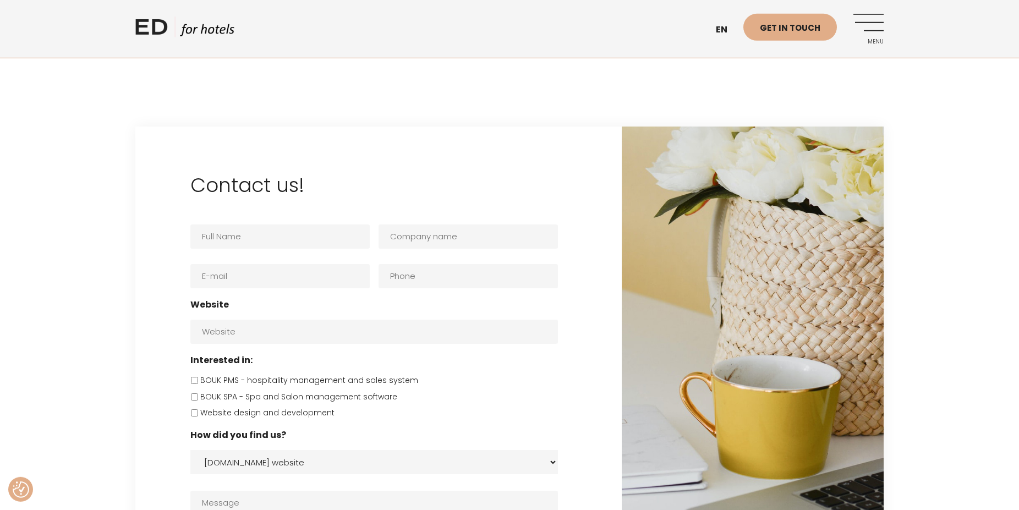
scroll to position [2361, 0]
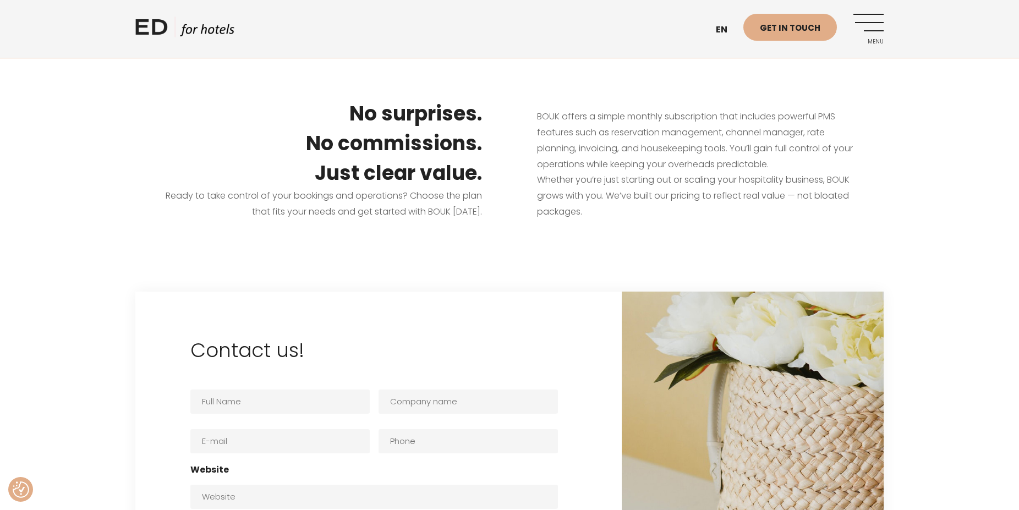
click at [149, 33] on link "ED HOTELS" at bounding box center [184, 31] width 99 height 28
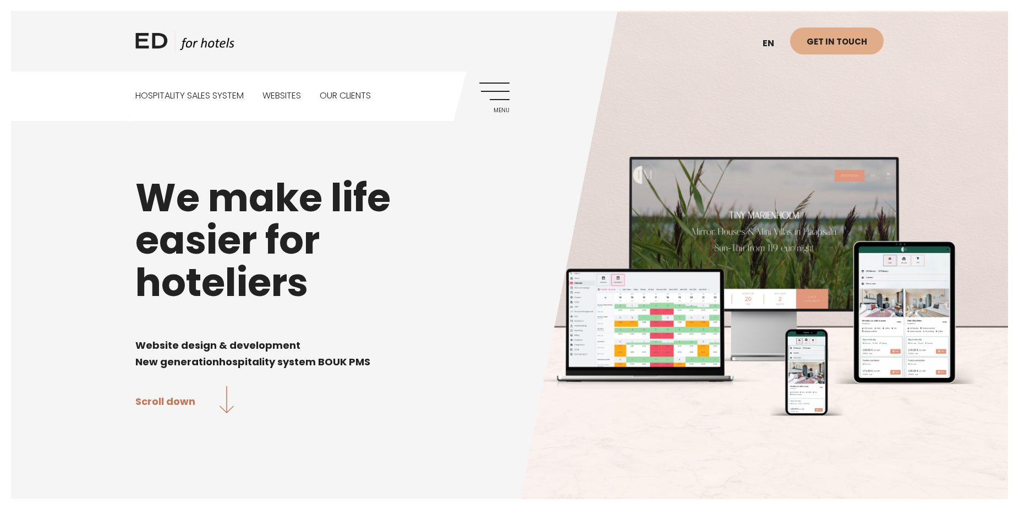
click at [496, 94] on link "Menu" at bounding box center [494, 98] width 30 height 30
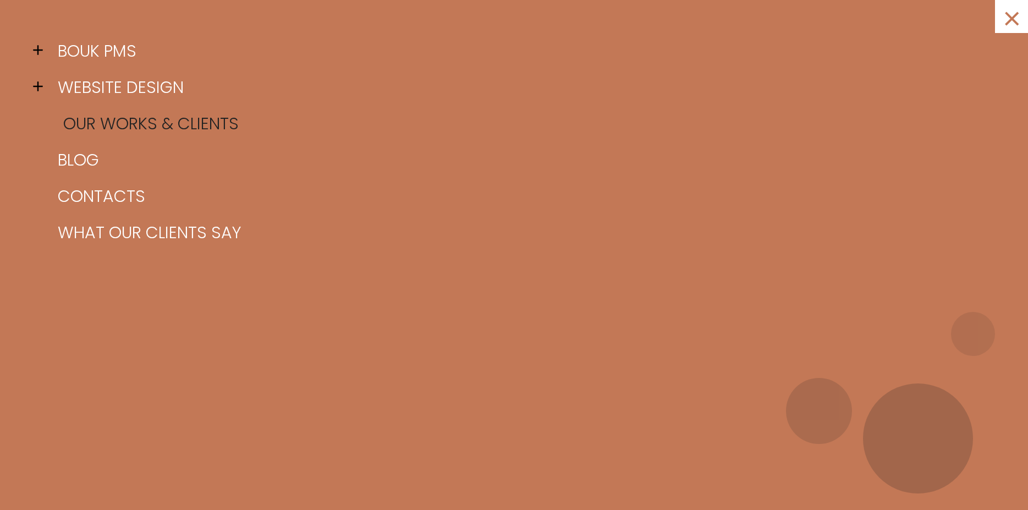
click at [149, 129] on link "Our works & clients" at bounding box center [527, 124] width 945 height 36
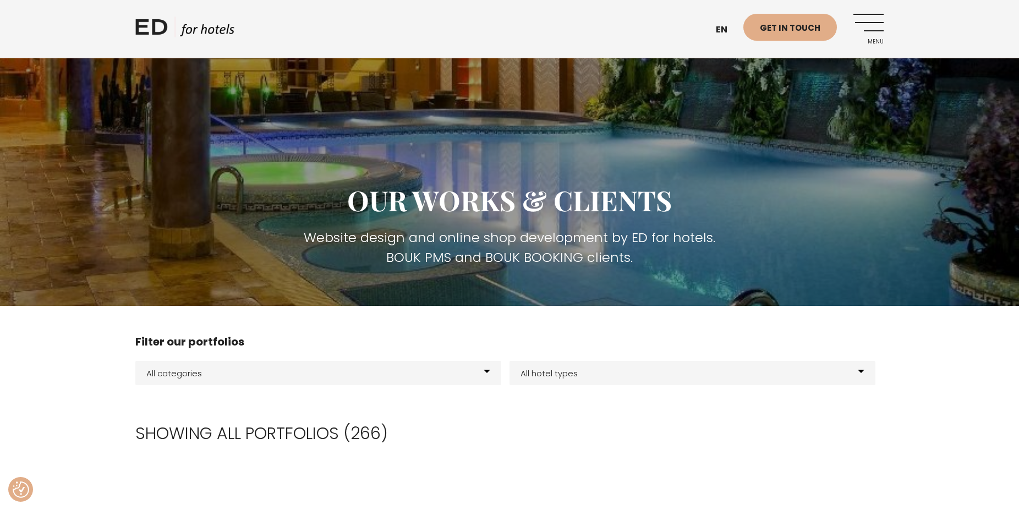
click at [874, 34] on link "Menu" at bounding box center [868, 29] width 30 height 30
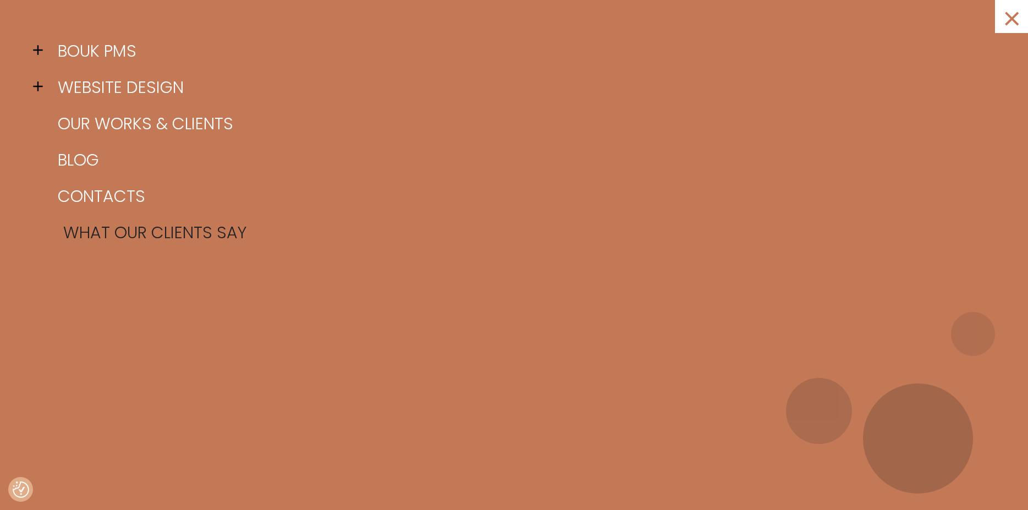
click at [91, 231] on link "What our clients say" at bounding box center [527, 233] width 945 height 36
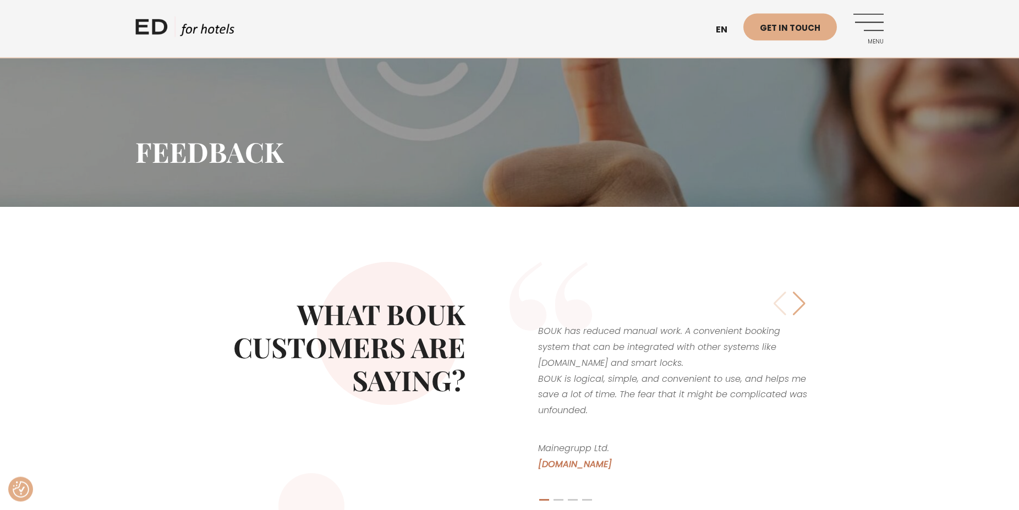
scroll to position [112, 0]
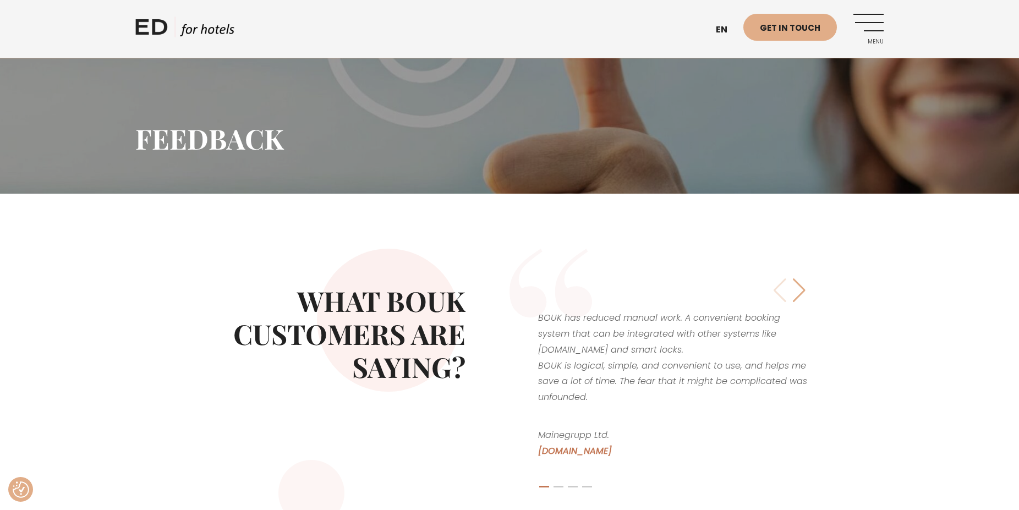
click at [878, 348] on div "BOUK has reduced manual work. A convenient booking system that can be integrate…" at bounding box center [696, 393] width 374 height 288
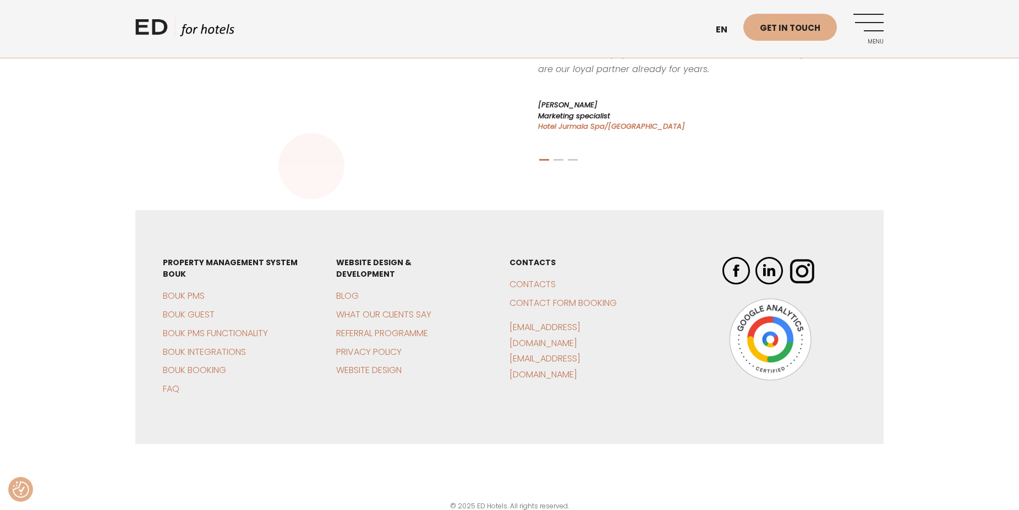
scroll to position [832, 0]
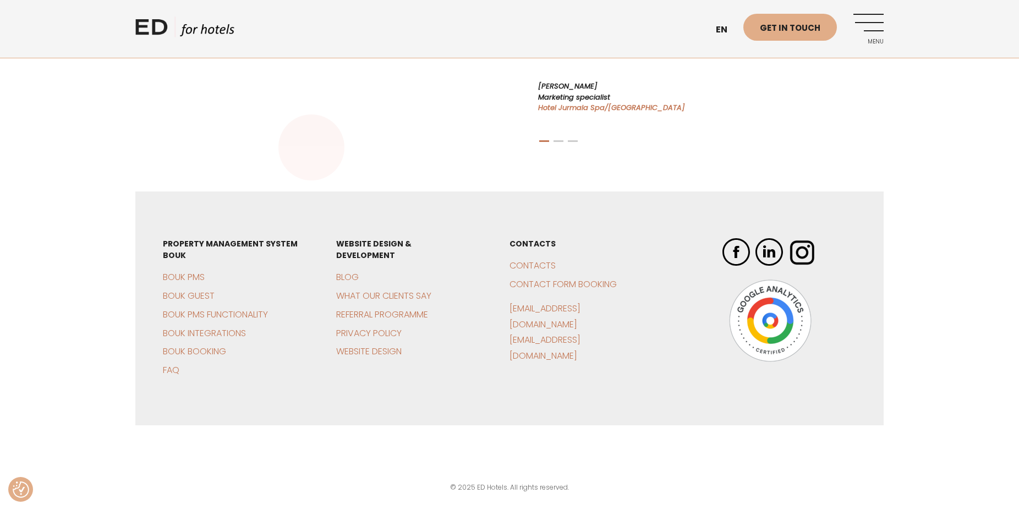
click at [24, 372] on div "PROPERTY MANAGEMENT SYSTEM BOUK BOUK PMS BOUK Guest BOUK PMS functionality BOUK…" at bounding box center [509, 350] width 1019 height 318
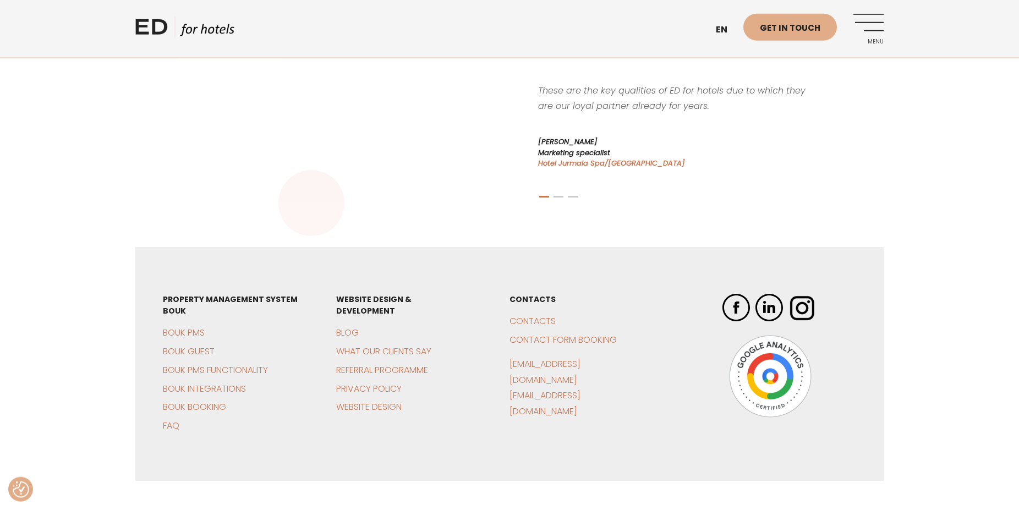
scroll to position [776, 0]
click at [195, 350] on link "BOUK Guest" at bounding box center [189, 351] width 52 height 13
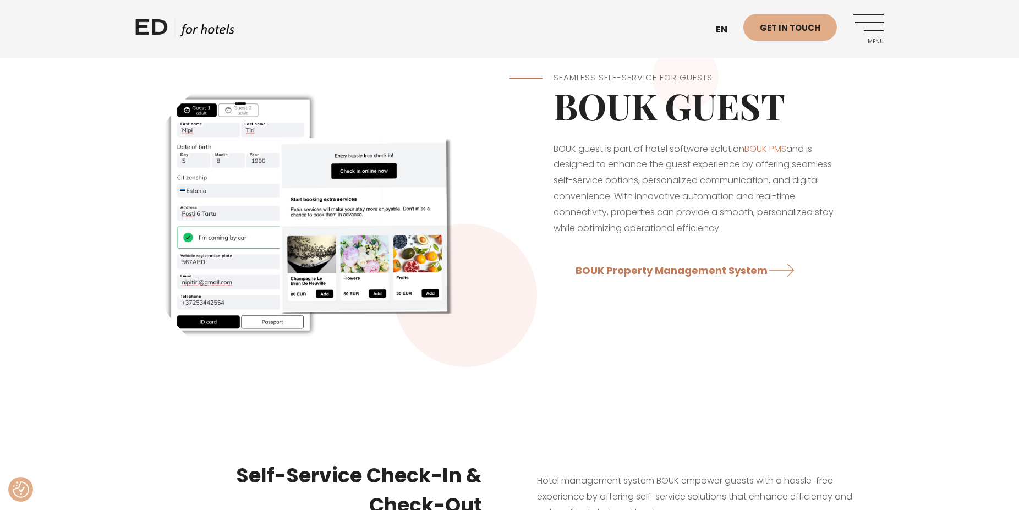
click at [989, 208] on div "Seamless Self-Service for Guests BOUK GUEST BOUK guest is part of hotel softwar…" at bounding box center [509, 216] width 1019 height 345
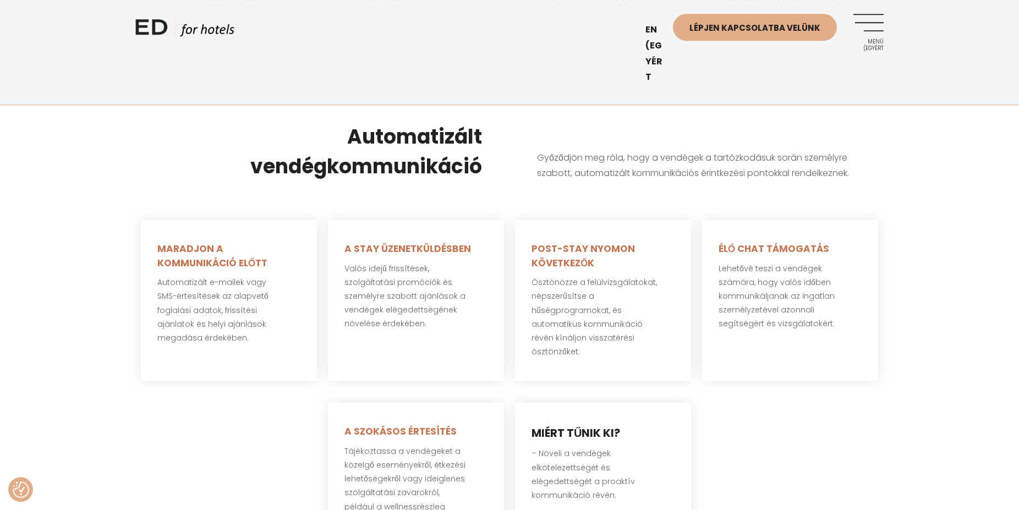
scroll to position [673, 0]
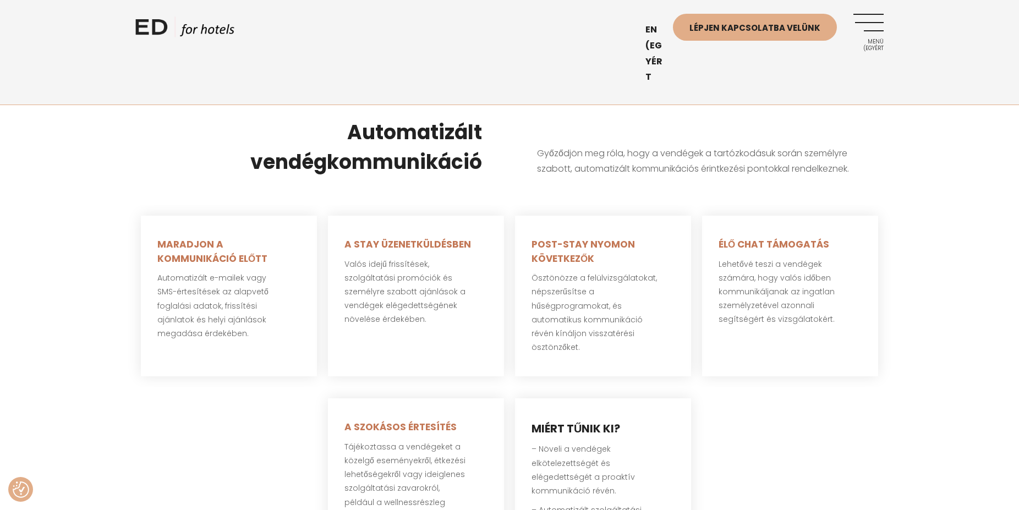
click at [101, 132] on div "Automatizált vendégkommunikáció Győződjön meg róla, hogy a vendégek a tartózkod…" at bounding box center [509, 147] width 1019 height 114
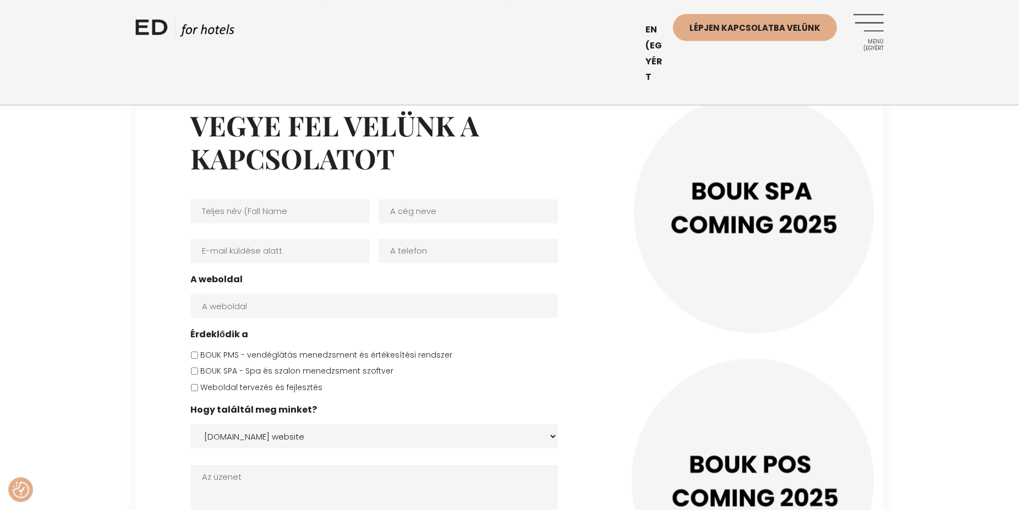
scroll to position [2749, 0]
click at [190, 423] on select "[DOMAIN_NAME] website Facebook Instagram Google search Direct e-mail Other" at bounding box center [373, 435] width 367 height 24
click at [172, 402] on div "Vegye fel velünk a kapcsolatot Teljes név * A cég neve * E-mail * A telefon A w…" at bounding box center [378, 346] width 486 height 564
click at [228, 381] on label "Weboldal tervezés és fejlesztés" at bounding box center [261, 387] width 122 height 12
click at [198, 383] on input "Weboldal tervezés és fejlesztés" at bounding box center [194, 386] width 7 height 7
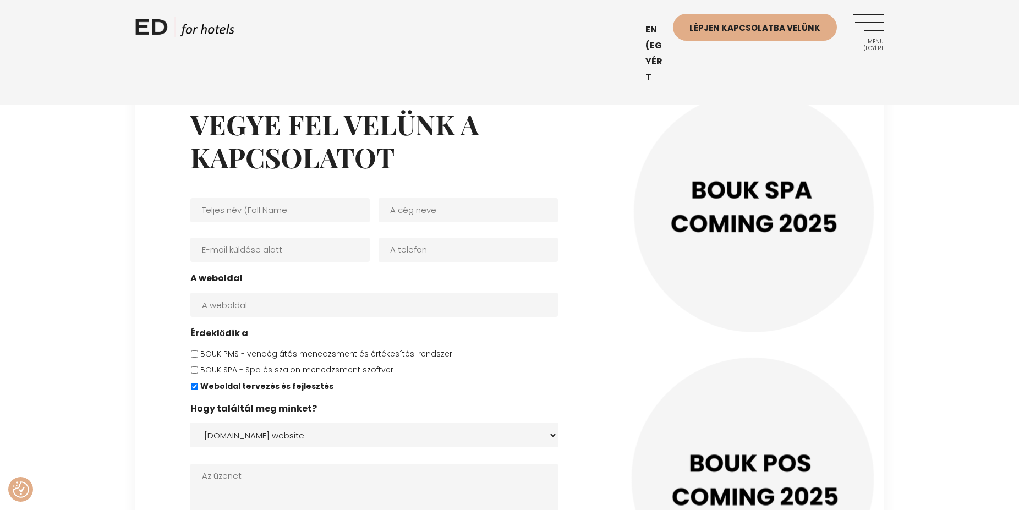
click at [228, 381] on label "Weboldal tervezés és fejlesztés" at bounding box center [266, 387] width 133 height 12
click at [198, 383] on input "Weboldal tervezés és fejlesztés" at bounding box center [194, 386] width 7 height 7
checkbox input "false"
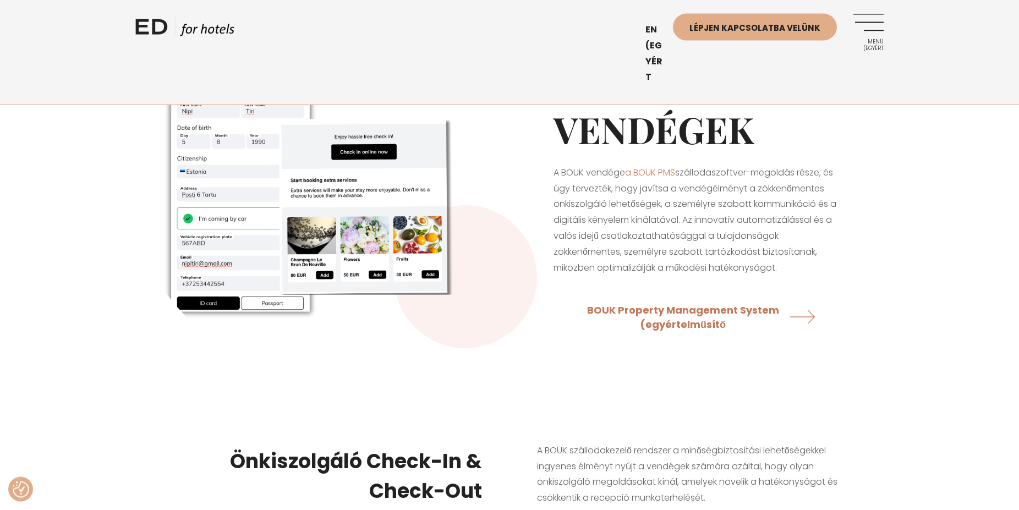
scroll to position [0, 0]
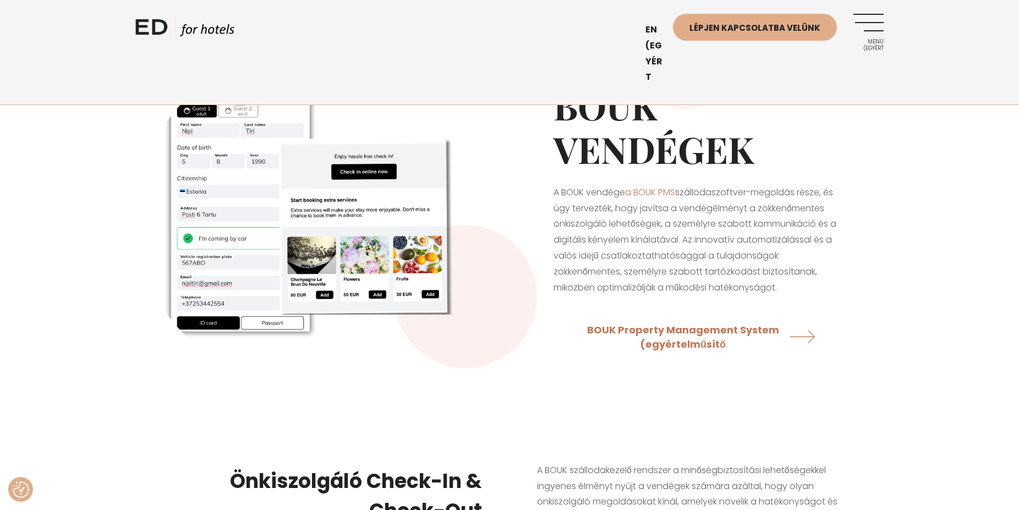
click at [155, 24] on link "ED SZÁLLODÁK" at bounding box center [184, 31] width 99 height 28
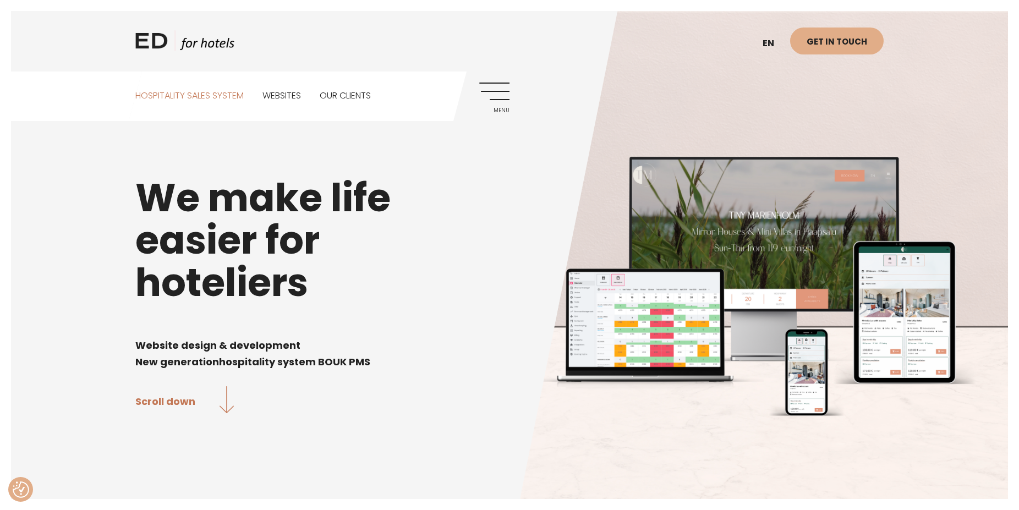
click at [179, 95] on link "Hospitality sales system" at bounding box center [189, 96] width 108 height 49
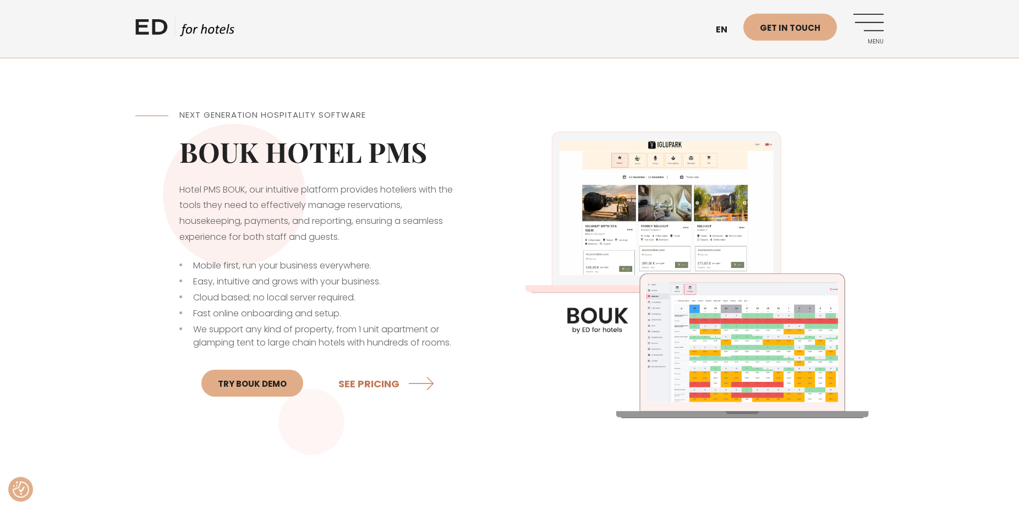
scroll to position [281, 0]
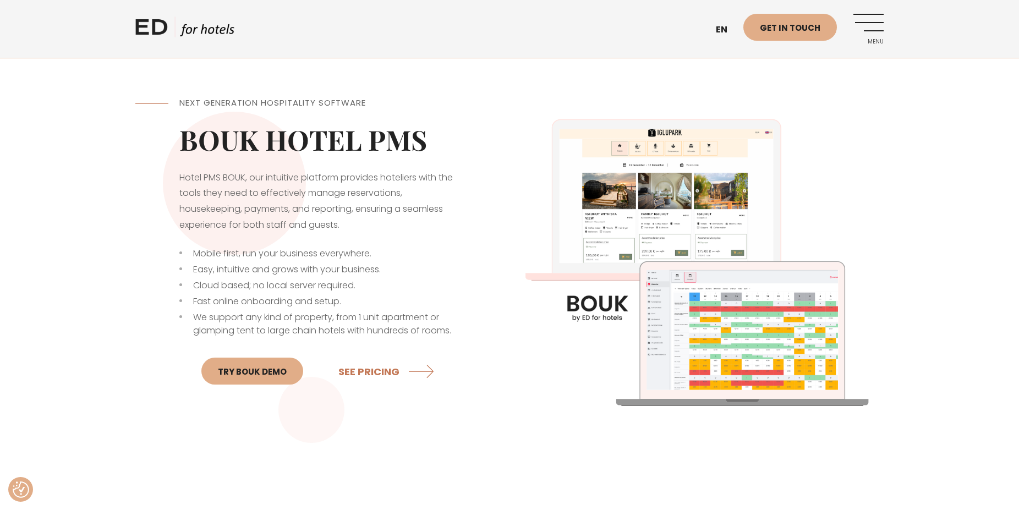
click at [911, 210] on div "Next Generation Hospitality Software BOUK HOTEL PMS Hotel PMS BOUK, our intuiti…" at bounding box center [509, 256] width 1019 height 374
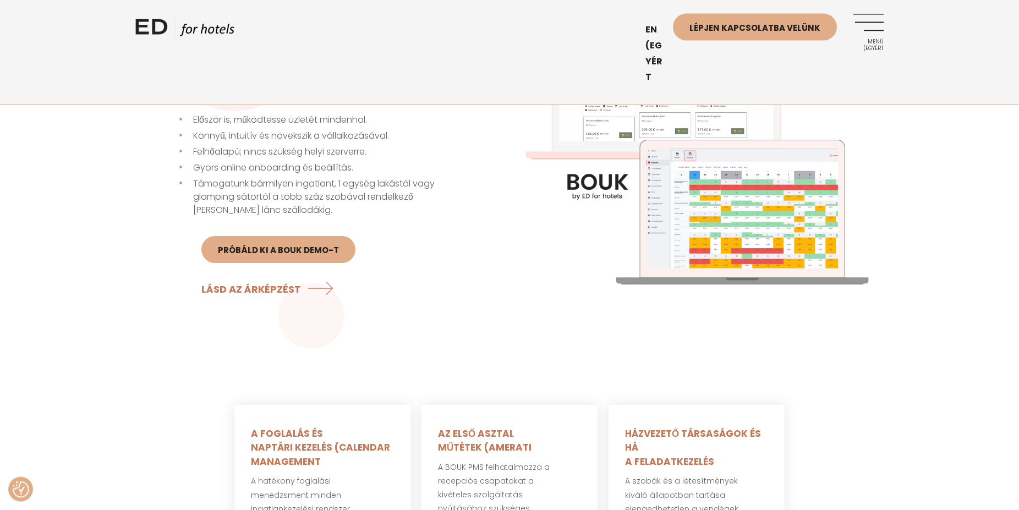
scroll to position [393, 0]
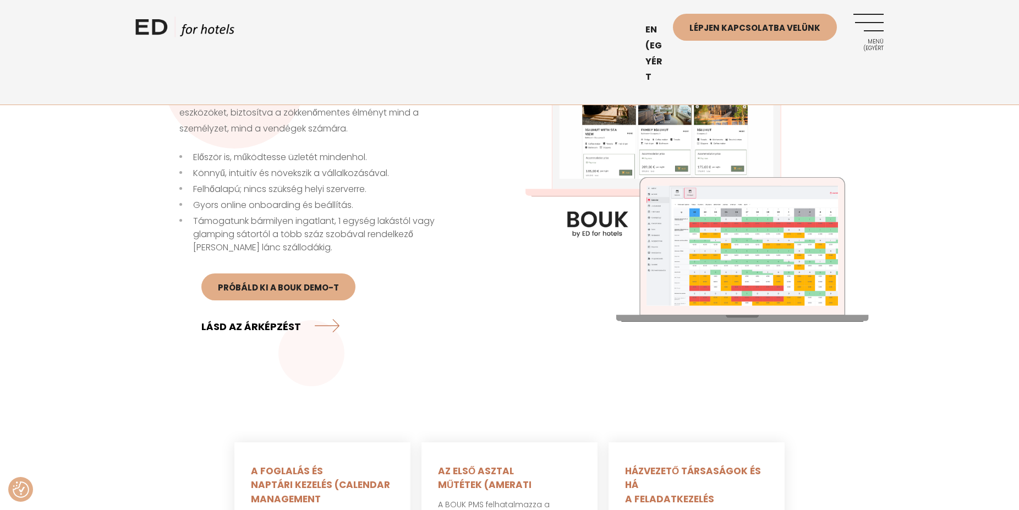
click at [255, 326] on link "LÁSD AZ ÁRKÉPZÉST" at bounding box center [270, 325] width 138 height 29
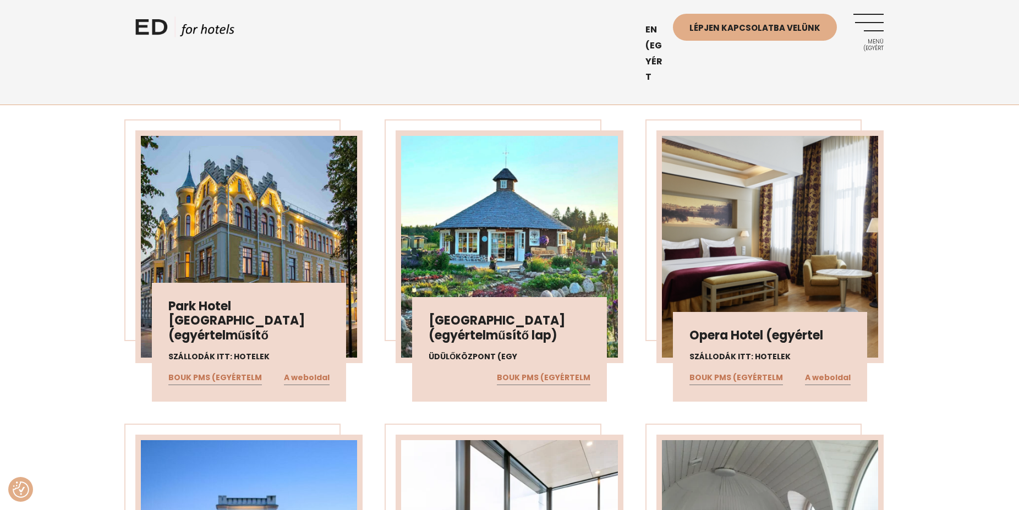
scroll to position [2581, 0]
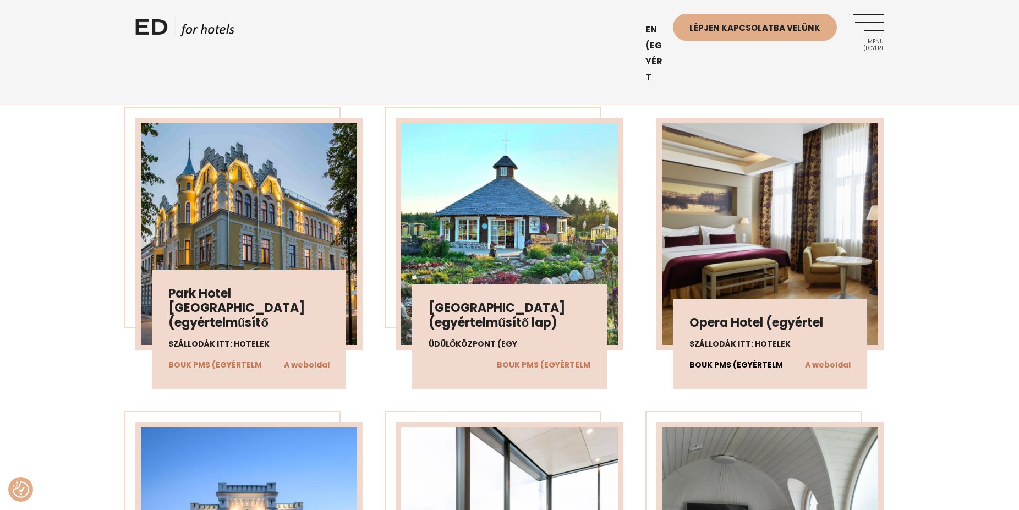
click at [732, 358] on link "BOUK PMS (EGYÉRTELM" at bounding box center [736, 365] width 94 height 14
click at [82, 283] on div "Park Hotel Viljandi (egyértelműsítő Szállodák itt: hotelek BOUK PMS (EGYÉRTELM …" at bounding box center [509, 405] width 1019 height 641
click at [831, 358] on link "A weboldal" at bounding box center [828, 365] width 46 height 14
click at [89, 178] on div "Park Hotel Viljandi (egyértelműsítő Szállodák itt: hotelek BOUK PMS (EGYÉRTELM …" at bounding box center [509, 405] width 1019 height 641
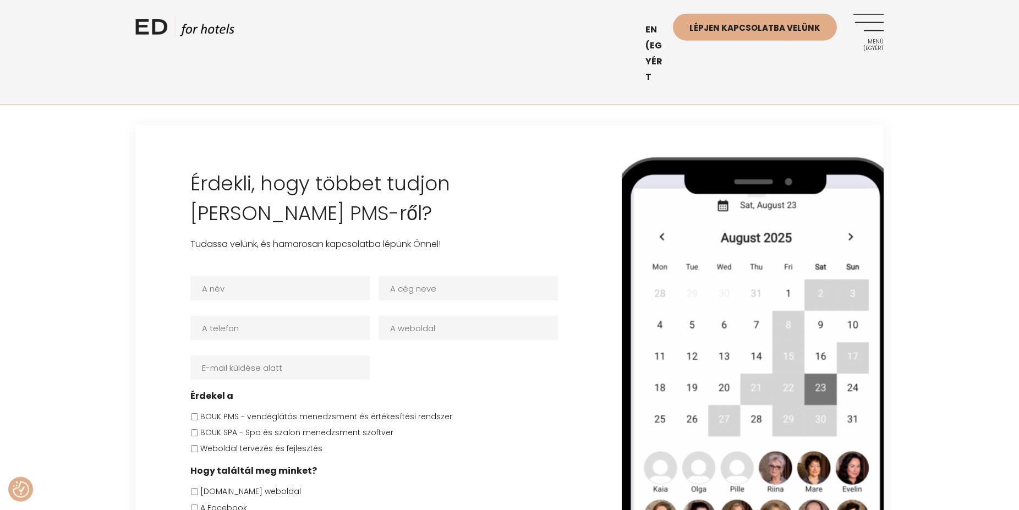
scroll to position [3254, 0]
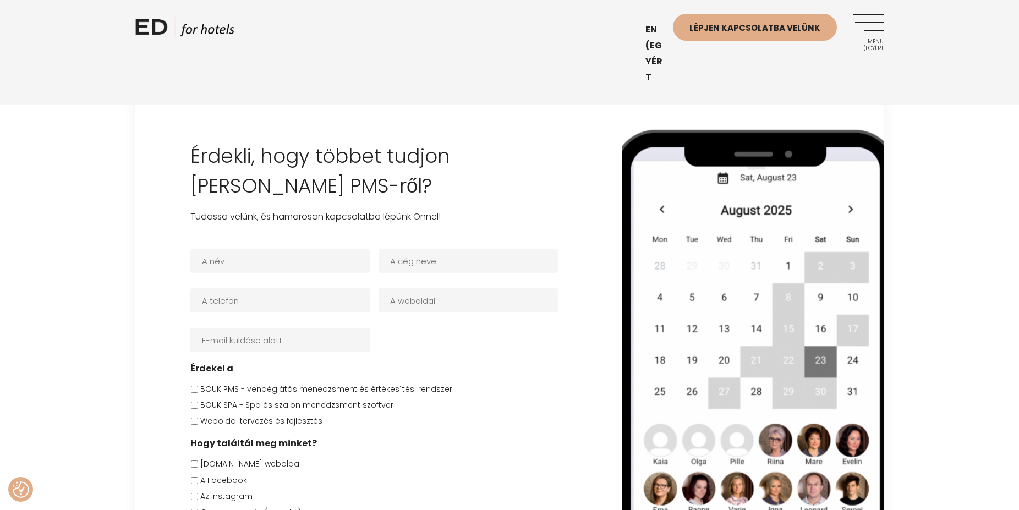
click at [73, 213] on div "Érdekli, hogy többet tudjon meg a BOUK PMS-ről? Tudassa velünk, és hamarosan ka…" at bounding box center [509, 422] width 1019 height 650
click at [267, 249] on input "A név *" at bounding box center [279, 261] width 179 height 24
type input "László Borsay"
click at [435, 249] on input "Four Seaseons Apartments Zalakaros" at bounding box center [467, 261] width 179 height 24
type input "Four Seasons Apartments Zalakaros"
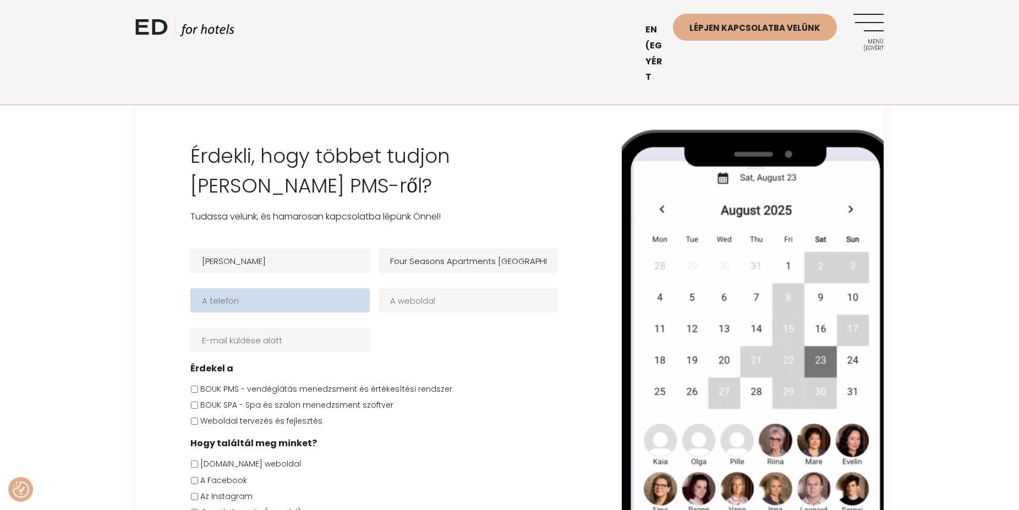
click at [305, 288] on input "Telefon *" at bounding box center [279, 300] width 179 height 24
type input "+36208010720"
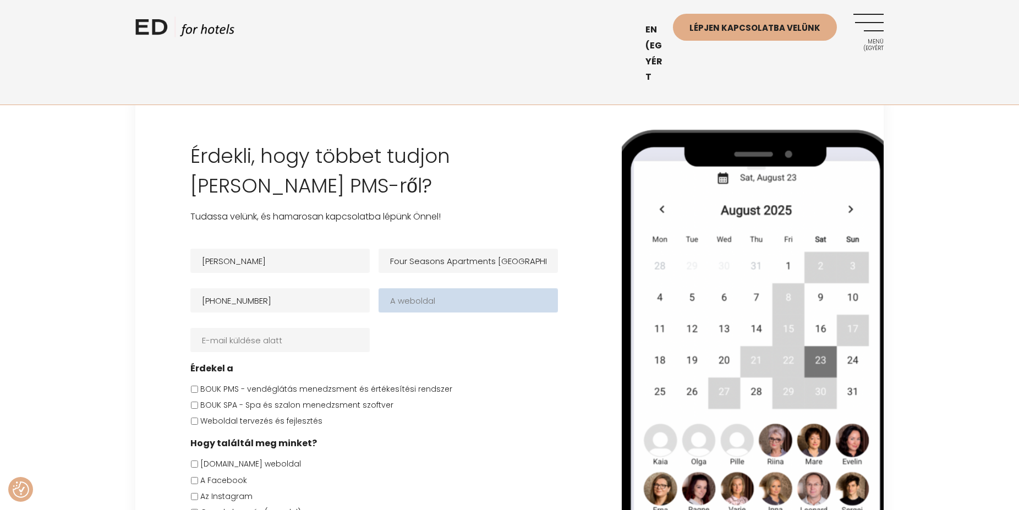
click at [423, 288] on input "A weboldal" at bounding box center [467, 300] width 179 height 24
type input "https://negyevszak-zalakaros.hu"
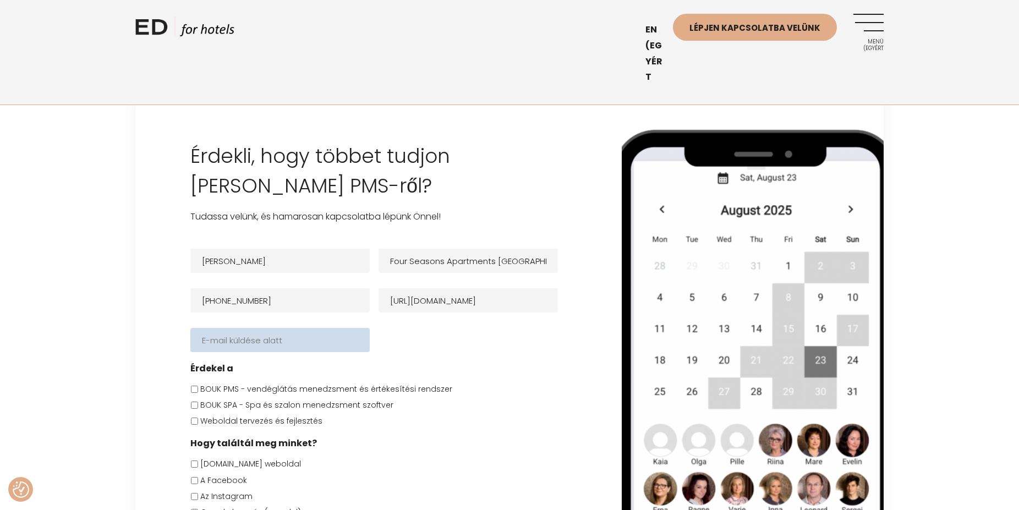
click at [289, 328] on input "E-mail *" at bounding box center [279, 340] width 179 height 24
type input "info@4evszak-zalakaros.hu"
click at [84, 348] on div "Érdekli, hogy többet tudjon meg a BOUK PMS-ről? Tudassa velünk, és hamarosan ka…" at bounding box center [509, 422] width 1019 height 650
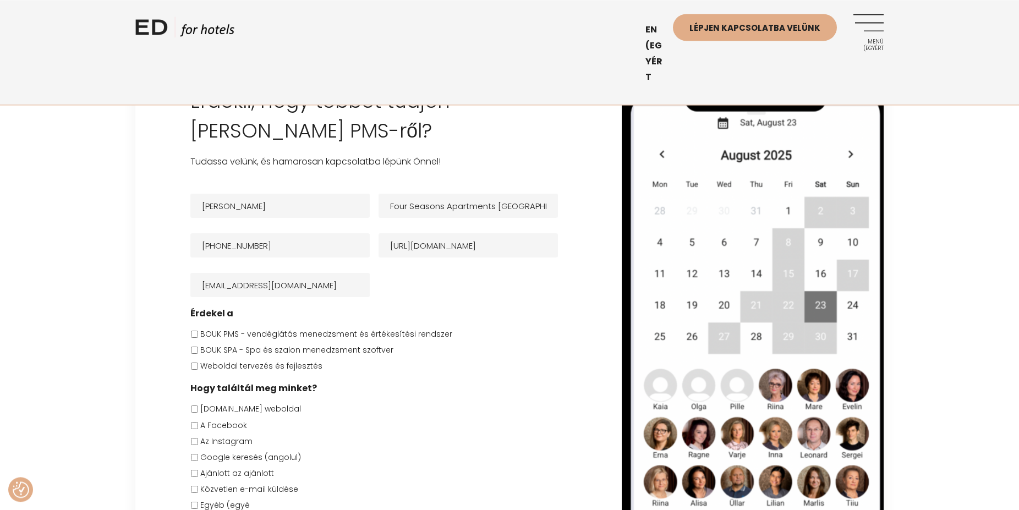
scroll to position [3310, 0]
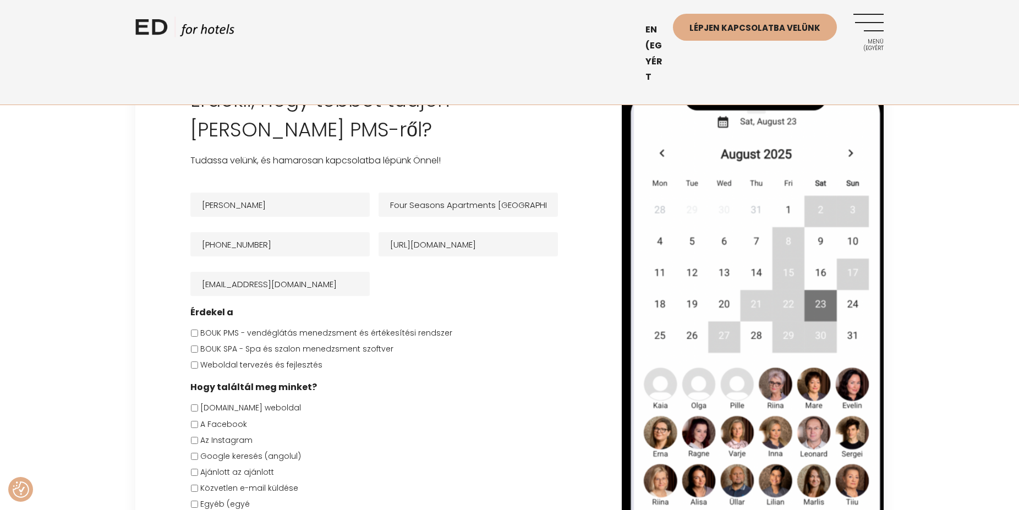
click at [234, 327] on label "BOUK PMS - vendéglátás menedzsment és értékesítési rendszer" at bounding box center [326, 333] width 252 height 12
click at [198, 329] on input "BOUK PMS - vendéglátás menedzsment és értékesítési rendszer" at bounding box center [194, 332] width 7 height 7
checkbox input "true"
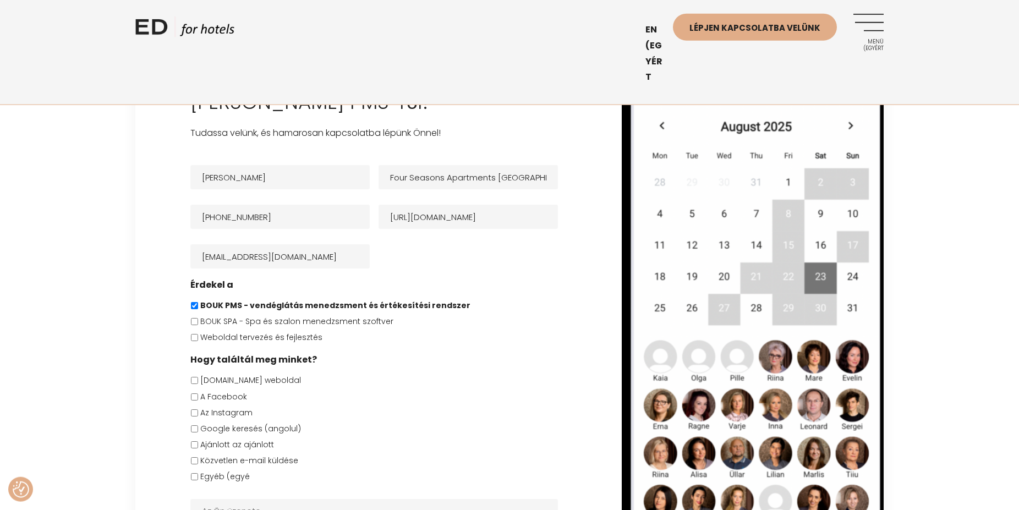
scroll to position [3366, 0]
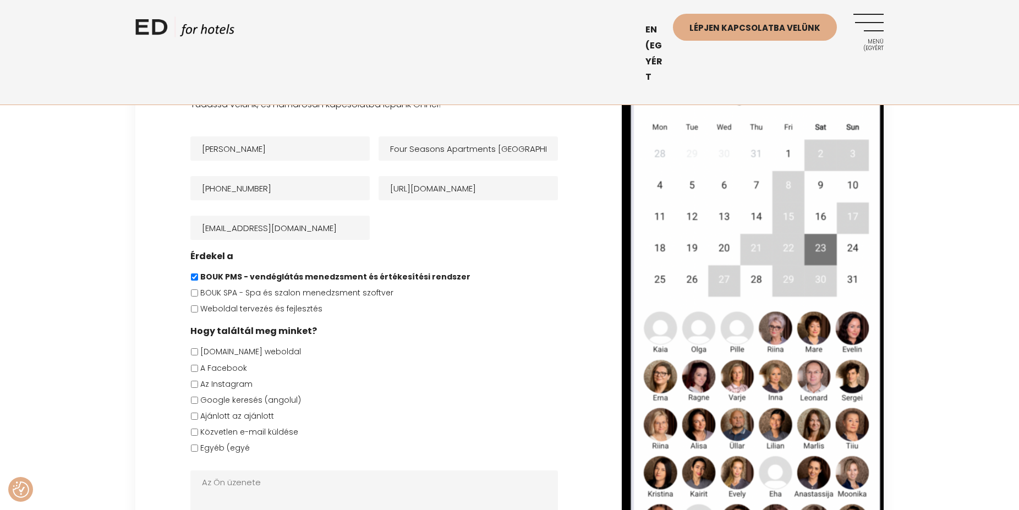
click at [241, 346] on label "edhotels.com weboldal" at bounding box center [250, 352] width 101 height 12
click at [198, 348] on input "edhotels.com weboldal" at bounding box center [194, 351] width 7 height 7
checkbox input "true"
click at [220, 394] on label "Google keresés (angolul)" at bounding box center [250, 400] width 101 height 12
click at [198, 397] on input "Google keresés (angolul)" at bounding box center [194, 400] width 7 height 7
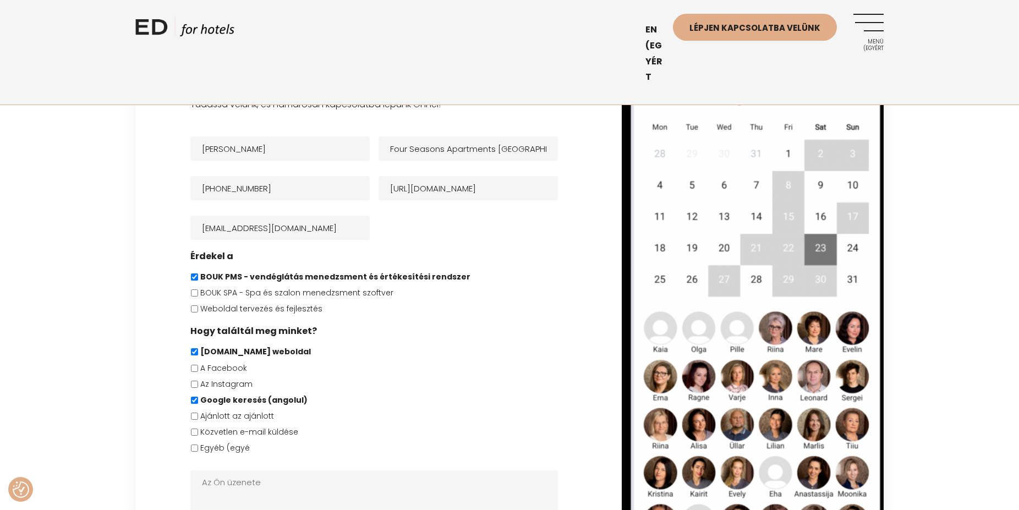
click at [218, 394] on label "Google keresés (angolul)" at bounding box center [253, 400] width 107 height 12
click at [198, 397] on input "Google keresés (angolul)" at bounding box center [194, 400] width 7 height 7
click at [227, 394] on label "Google keresés (angolul)" at bounding box center [250, 400] width 101 height 12
click at [198, 397] on input "Google keresés (angolul)" at bounding box center [194, 400] width 7 height 7
checkbox input "true"
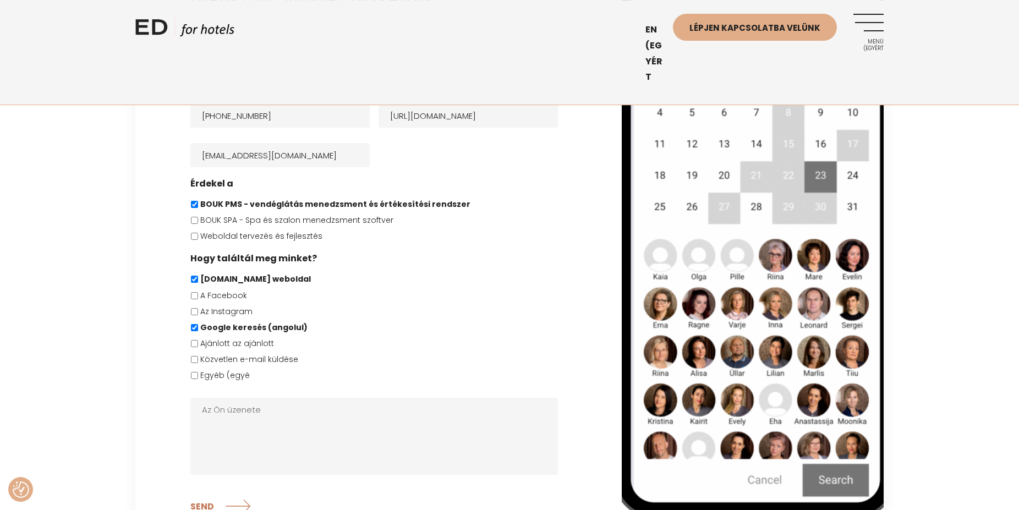
scroll to position [3454, 0]
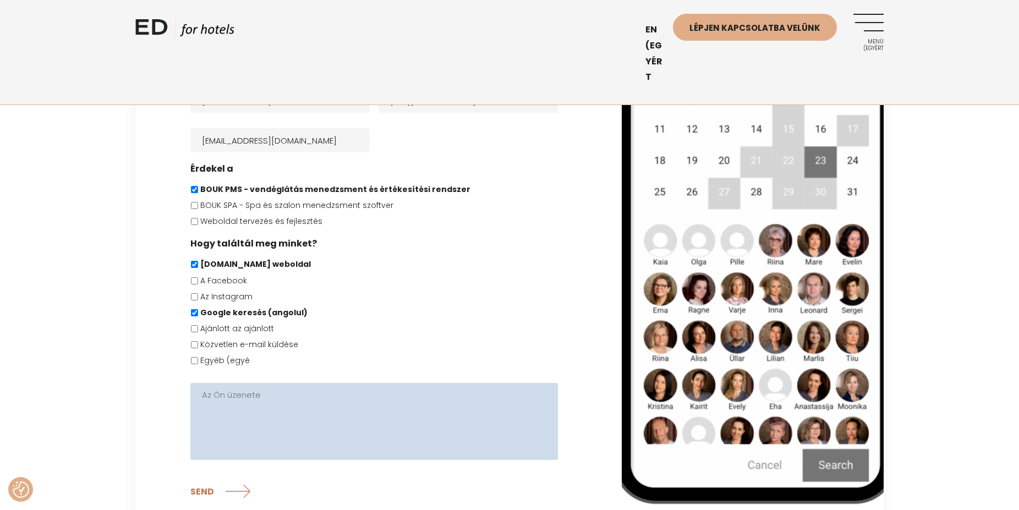
click at [240, 402] on textarea "Az Ön üzenete" at bounding box center [373, 421] width 367 height 77
paste textarea "Dear Customer Service! I am very glad to have found you on the Internet. Your s…"
click at [364, 428] on textarea "Dear Customer Service! I am very glad to have found you on the Internet. Your s…" at bounding box center [373, 421] width 367 height 77
click at [326, 435] on textarea "Dear Customer Service! I am very glad to have found you on the Internet. Your s…" at bounding box center [373, 421] width 367 height 77
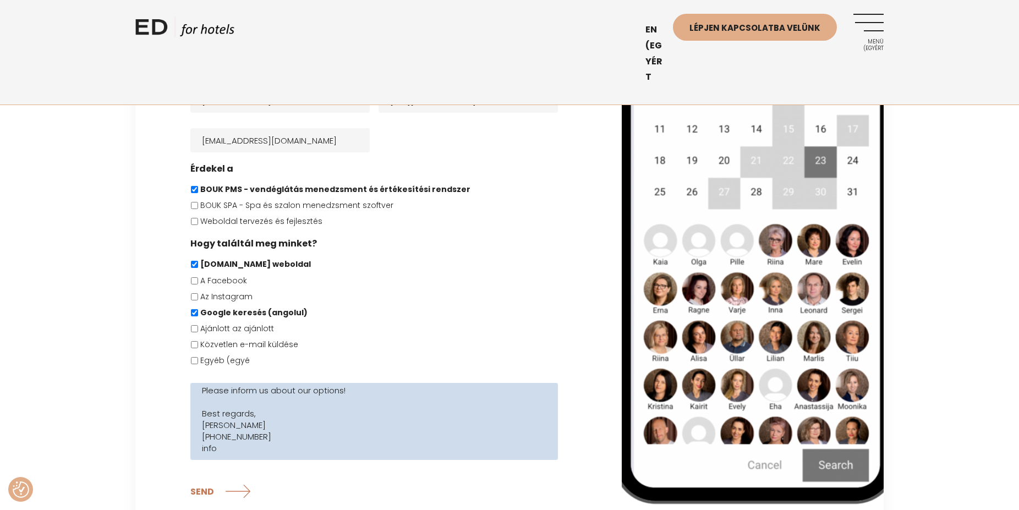
click at [306, 441] on textarea "Dear Customer Service! I am very glad to have found you on the Internet. Your s…" at bounding box center [373, 421] width 367 height 77
type textarea "Dear Customer Service! I am very glad to have found you on the Internet. Your s…"
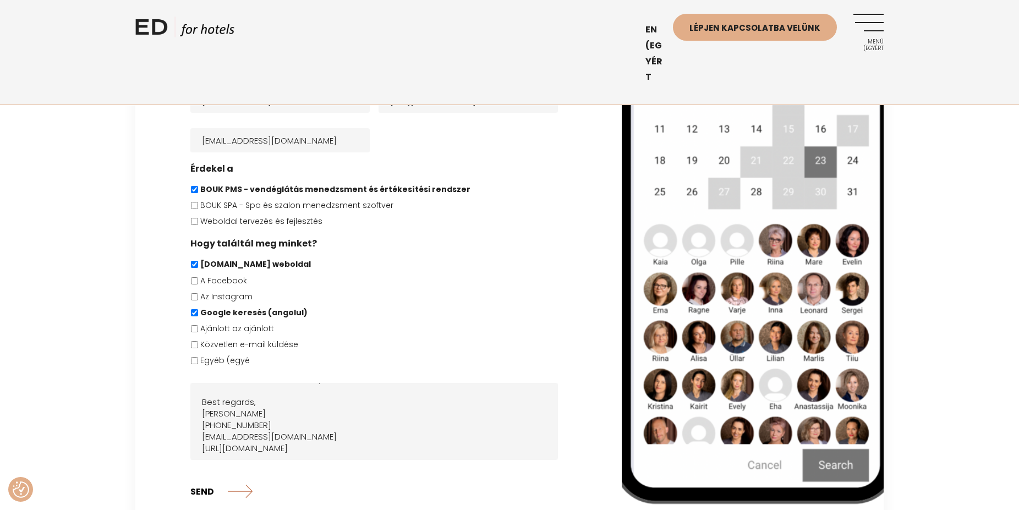
click at [201, 480] on input "SEND" at bounding box center [221, 491] width 62 height 28
